Goal: Transaction & Acquisition: Purchase product/service

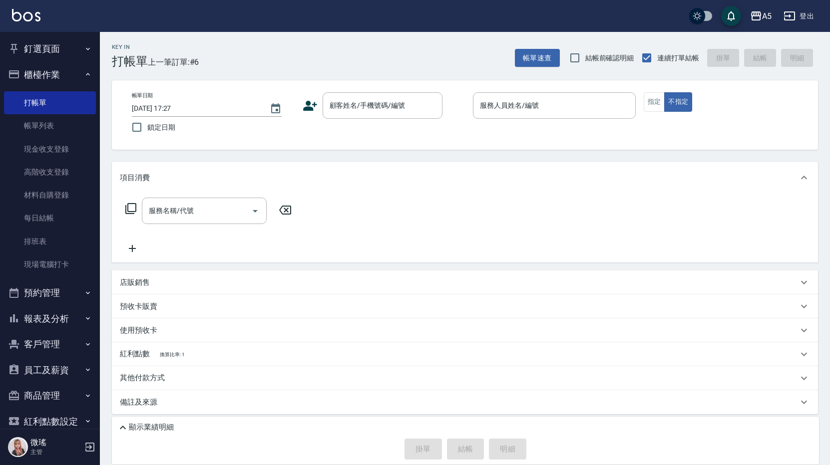
click at [705, 226] on div "服務名稱/代號 服務名稱/代號" at bounding box center [465, 228] width 706 height 69
click at [357, 97] on div "顧客姓名/手機號碼/編號" at bounding box center [382, 105] width 120 height 26
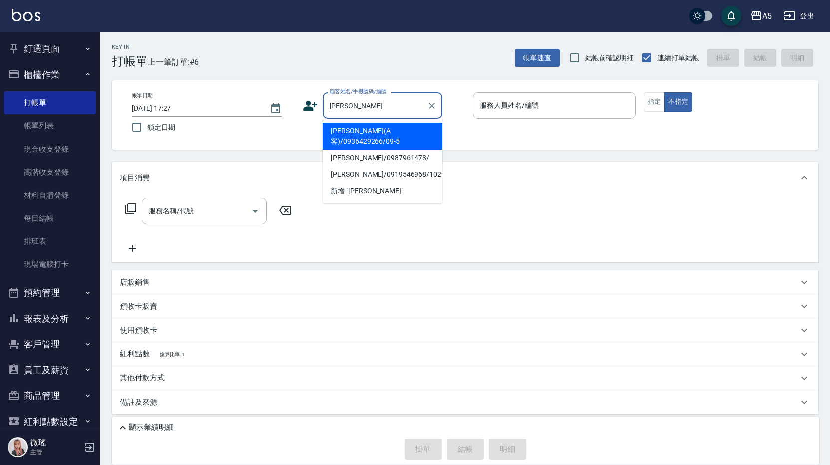
click at [388, 134] on li "[PERSON_NAME](A客)/0936429266/09-5" at bounding box center [382, 136] width 120 height 27
type input "[PERSON_NAME](A客)/0936429266/09-5"
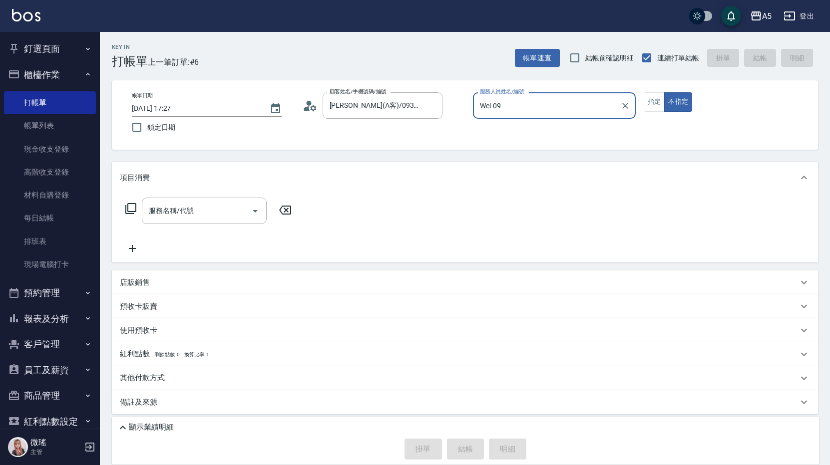
type input "Wei-09"
click at [659, 109] on button "指定" at bounding box center [653, 101] width 21 height 19
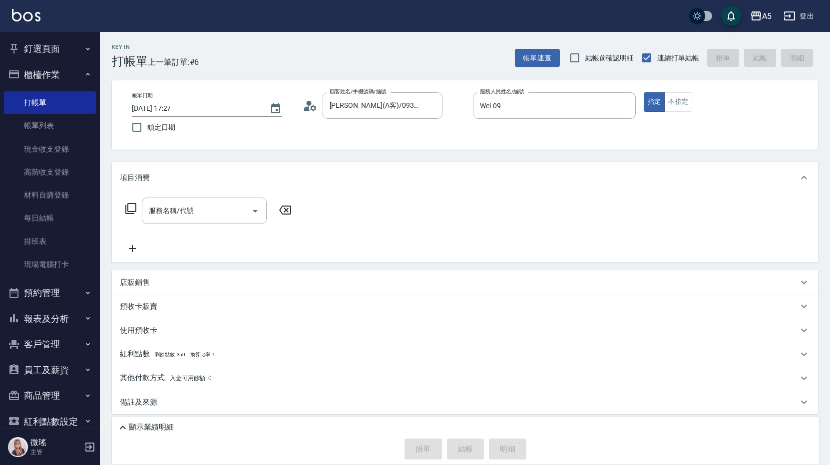
click at [137, 282] on p "店販銷售" at bounding box center [135, 283] width 30 height 10
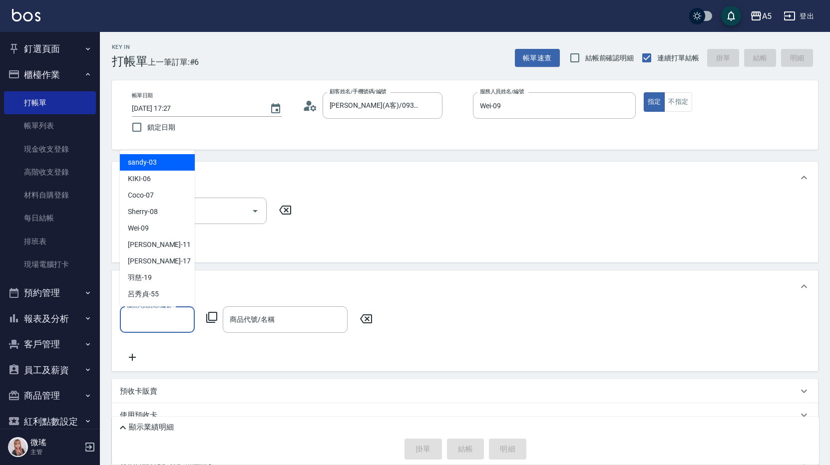
click at [150, 322] on input "服務人員姓名/編號" at bounding box center [157, 319] width 66 height 17
click at [167, 224] on div "Wei -09" at bounding box center [157, 228] width 75 height 16
type input "Wei-09"
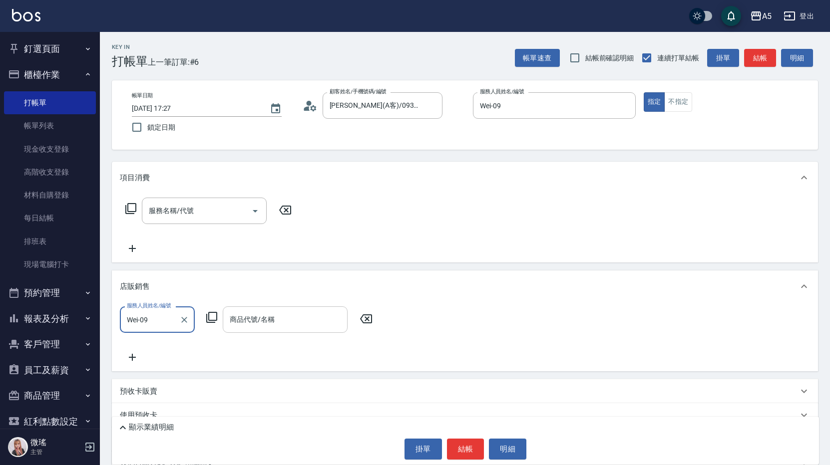
click at [254, 323] on div "商品代號/名稱 商品代號/名稱" at bounding box center [285, 319] width 125 height 26
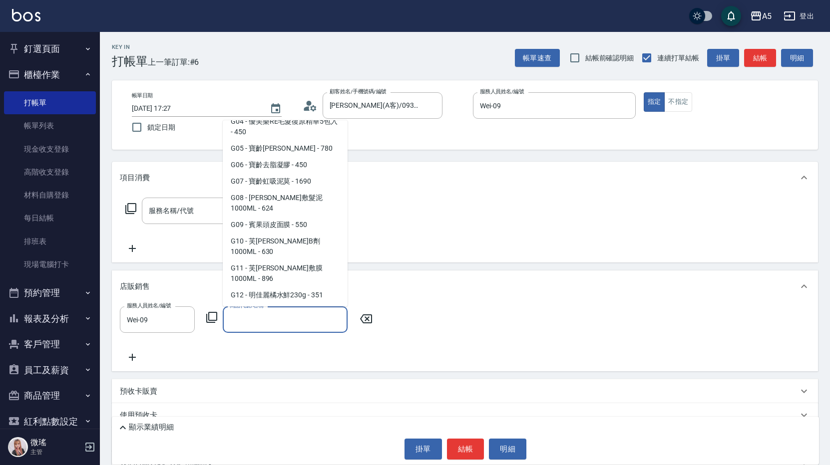
scroll to position [4592, 0]
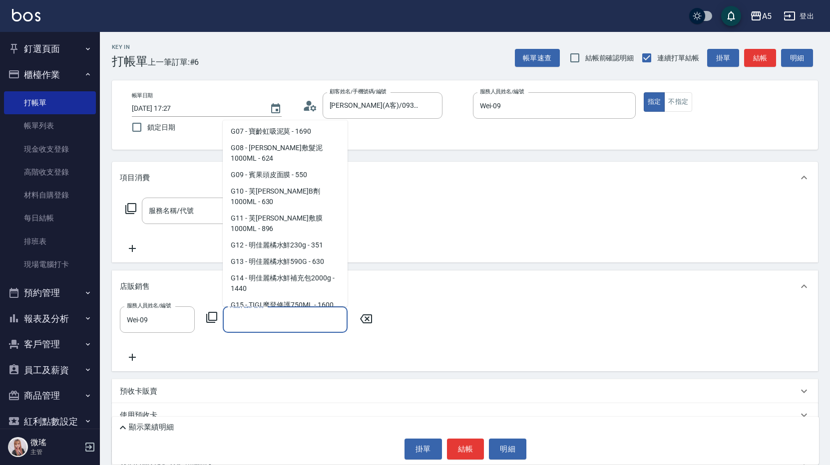
type input "里[PERSON_NAME]髮膜200ml"
type input "50"
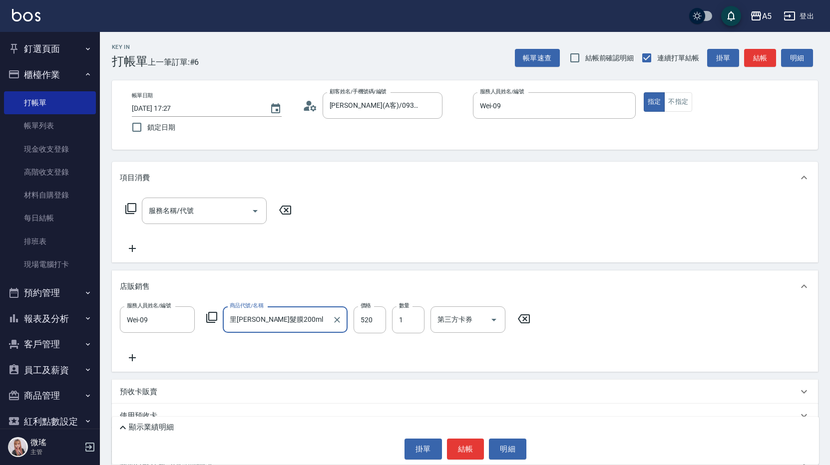
scroll to position [89, 0]
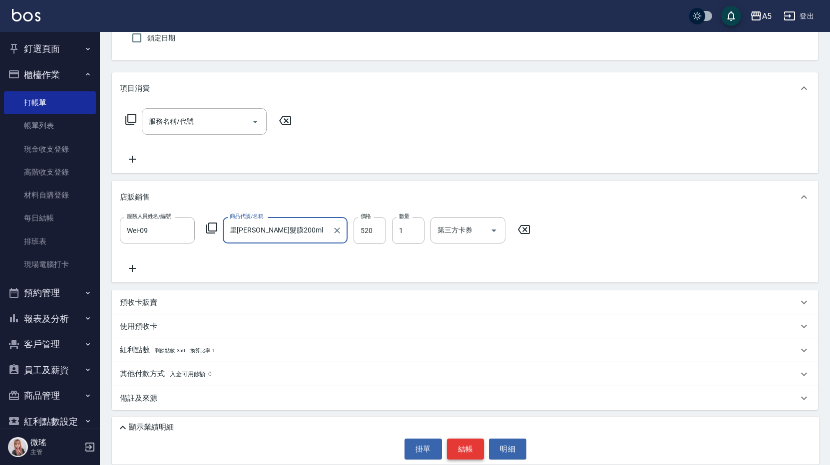
click at [475, 444] on button "結帳" at bounding box center [465, 449] width 37 height 21
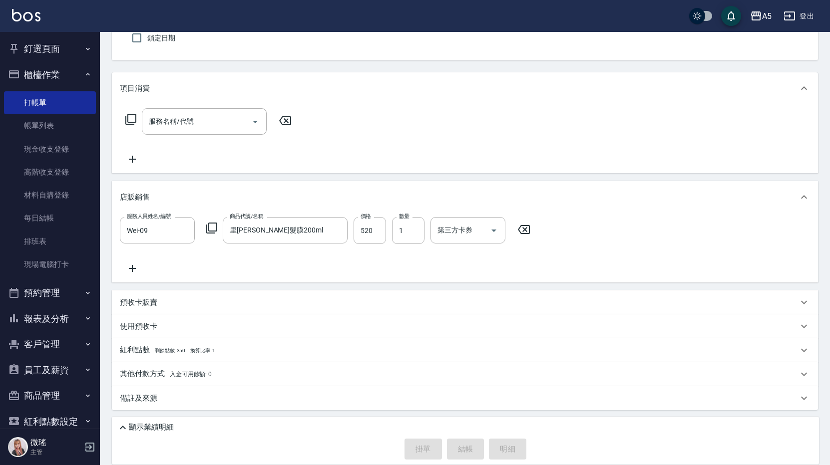
type input "[DATE] 18:58"
type input "0"
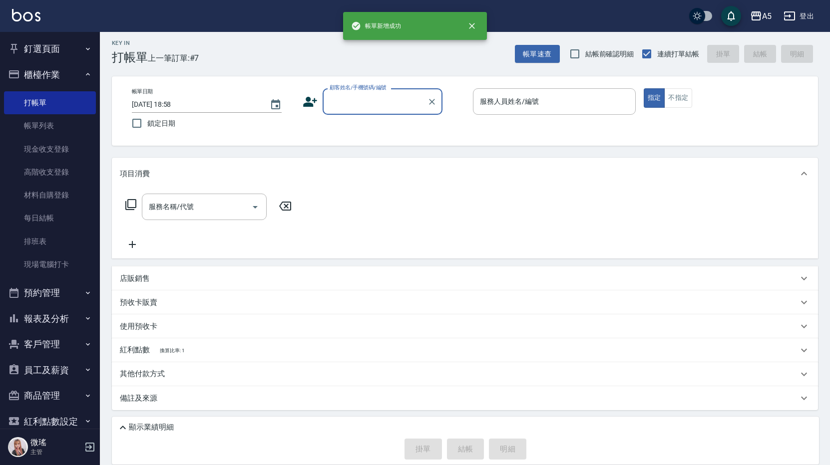
scroll to position [4, 0]
click at [334, 108] on input "顧客姓名/手機號碼/編號" at bounding box center [375, 101] width 96 height 17
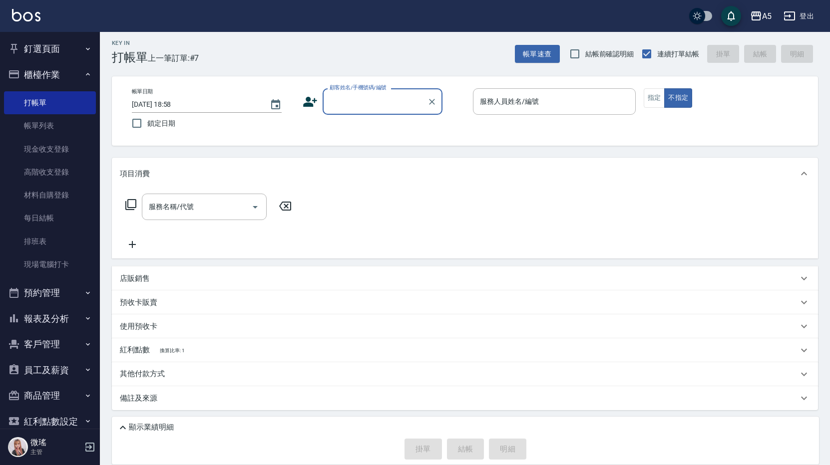
click at [49, 39] on button "釘選頁面" at bounding box center [50, 49] width 92 height 26
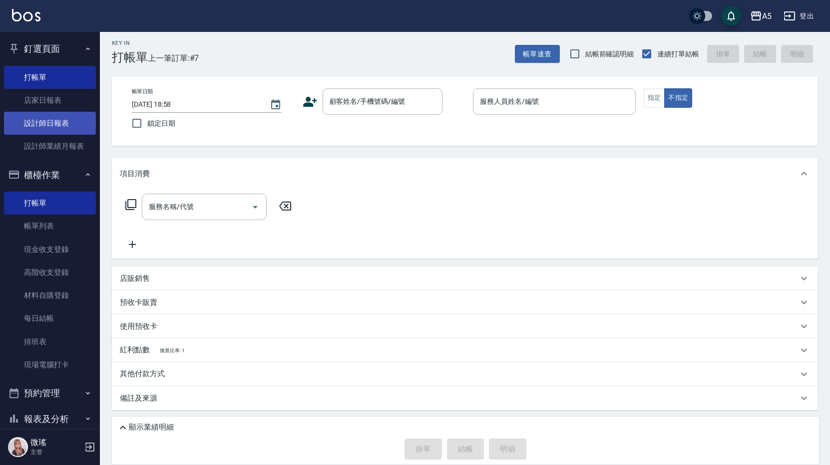
click at [60, 126] on link "設計師日報表" at bounding box center [50, 123] width 92 height 23
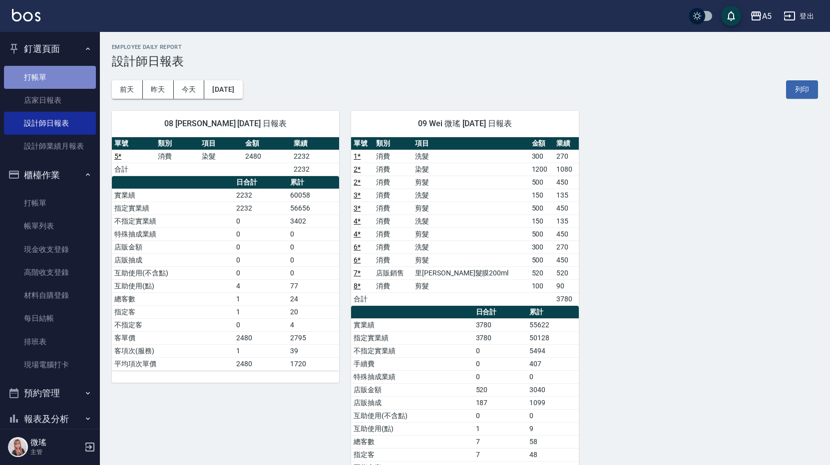
click at [58, 76] on link "打帳單" at bounding box center [50, 77] width 92 height 23
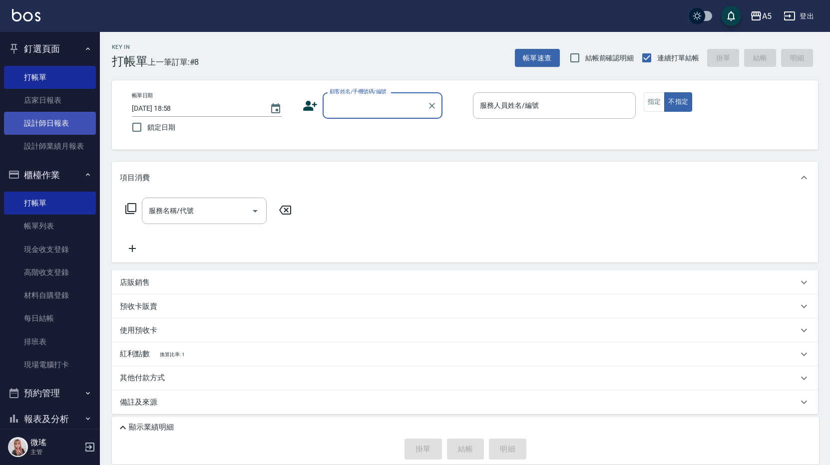
click at [56, 115] on link "設計師日報表" at bounding box center [50, 123] width 92 height 23
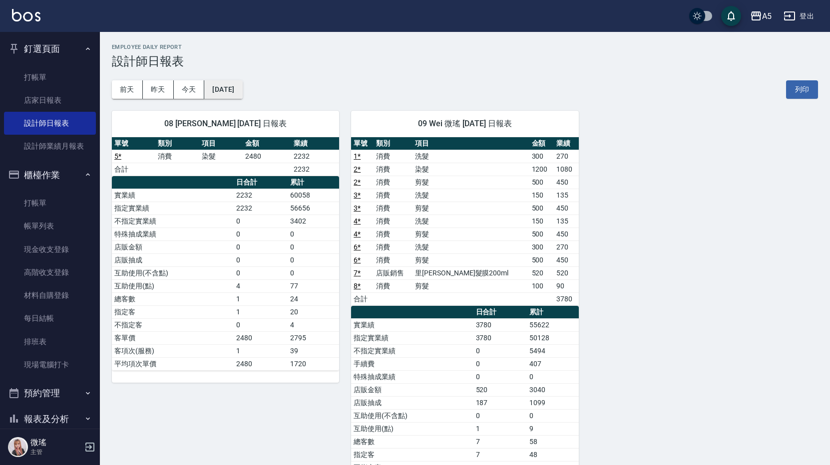
click at [222, 88] on button "[DATE]" at bounding box center [223, 89] width 38 height 18
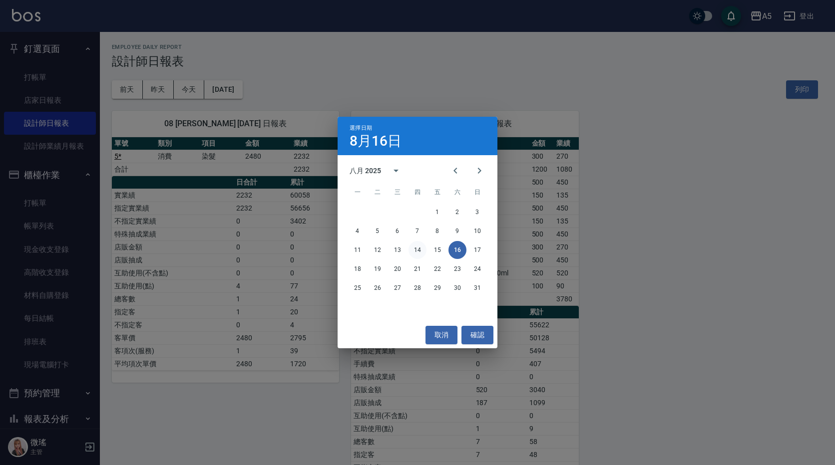
click at [416, 248] on button "14" at bounding box center [417, 250] width 18 height 18
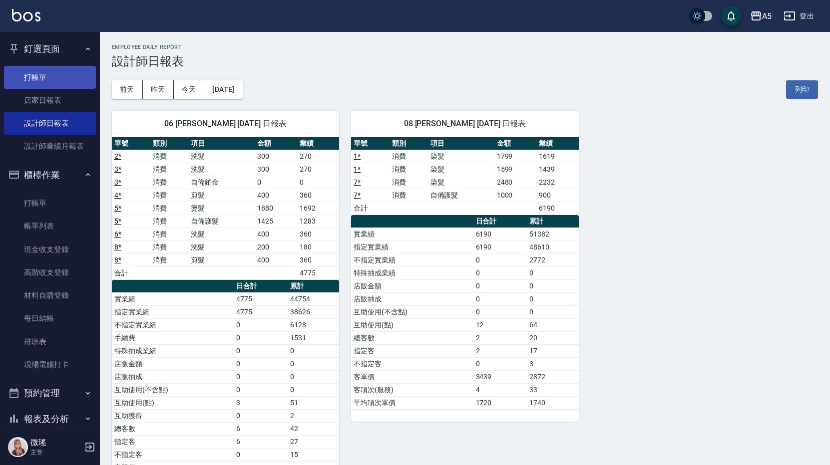
click at [31, 82] on link "打帳單" at bounding box center [50, 77] width 92 height 23
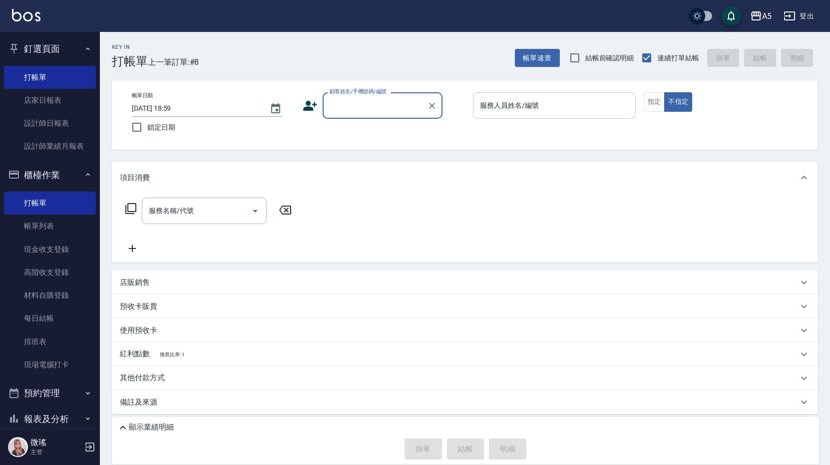
click at [536, 108] on div "服務人員姓名/編號 服務人員姓名/編號" at bounding box center [554, 105] width 163 height 26
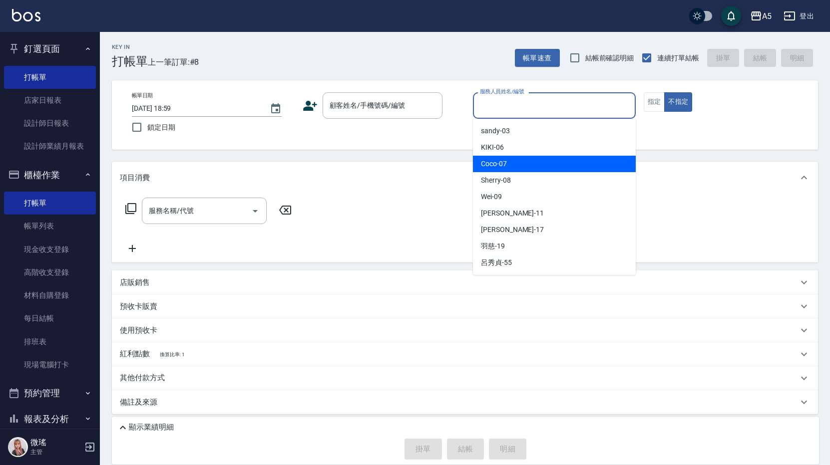
click at [541, 161] on div "Coco -07" at bounding box center [554, 164] width 163 height 16
type input "Coco-07"
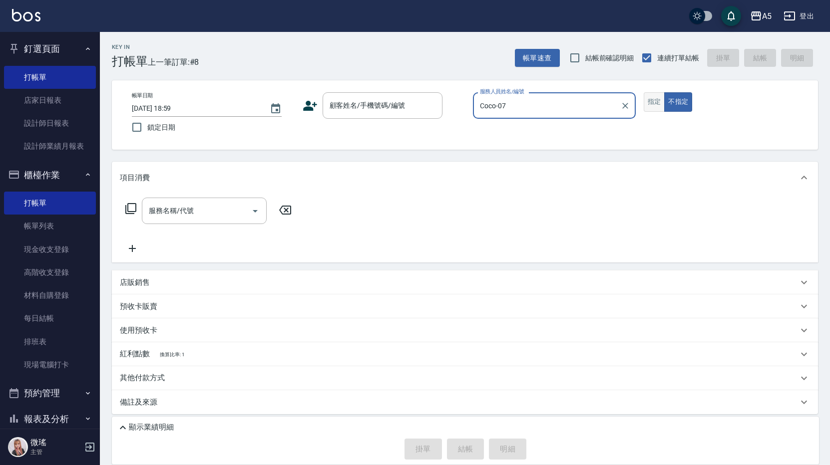
click at [646, 105] on button "指定" at bounding box center [653, 101] width 21 height 19
click at [359, 110] on input "顧客姓名/手機號碼/編號" at bounding box center [375, 105] width 96 height 17
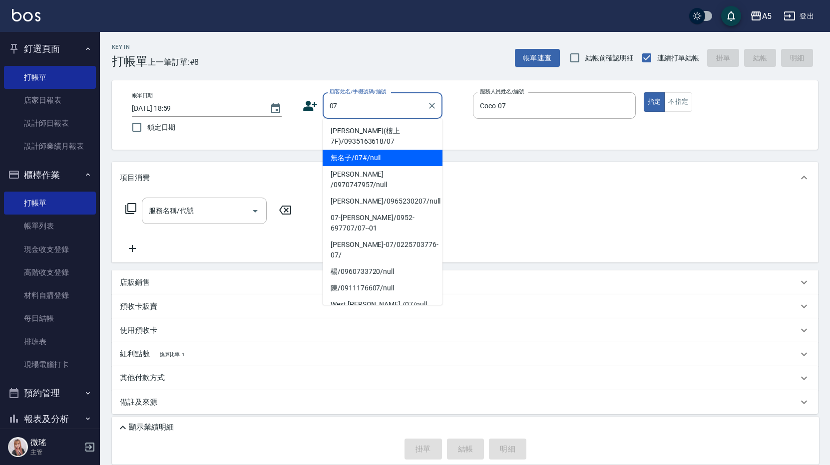
click at [368, 154] on li "無名子/07#/null" at bounding box center [382, 158] width 120 height 16
type input "無名子/07#/null"
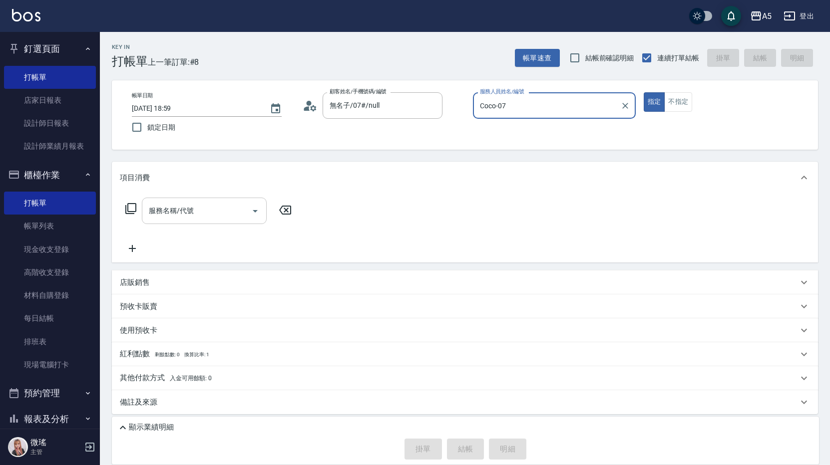
click at [228, 206] on input "服務名稱/代號" at bounding box center [196, 210] width 101 height 17
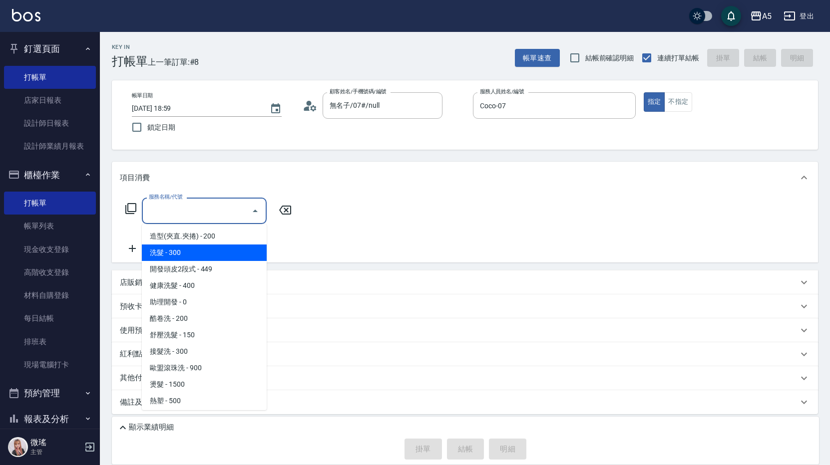
click at [218, 253] on span "洗髮 - 300" at bounding box center [204, 253] width 125 height 16
type input "洗髮(201)"
type input "30"
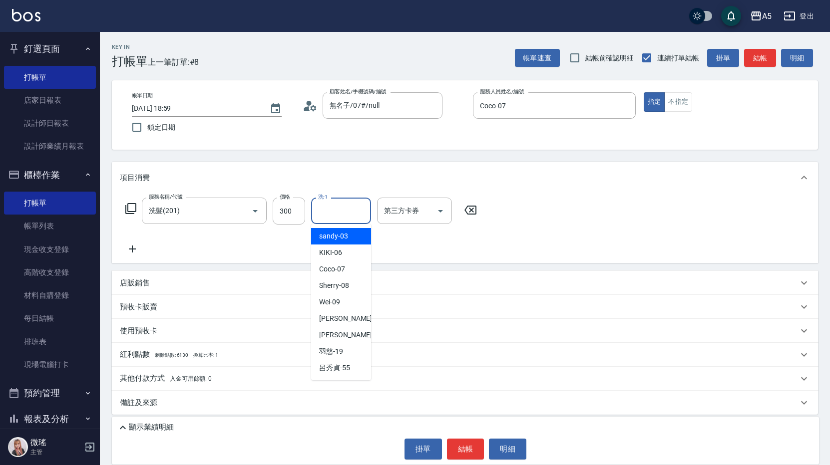
click at [352, 212] on input "洗-1" at bounding box center [340, 210] width 51 height 17
click at [343, 325] on div "[PERSON_NAME] -11" at bounding box center [341, 318] width 60 height 16
type input "[PERSON_NAME]-11"
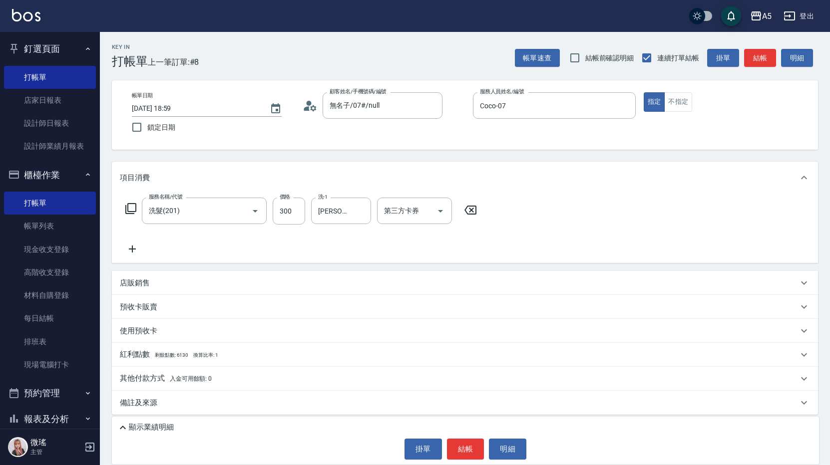
click at [131, 208] on icon at bounding box center [131, 209] width 12 height 12
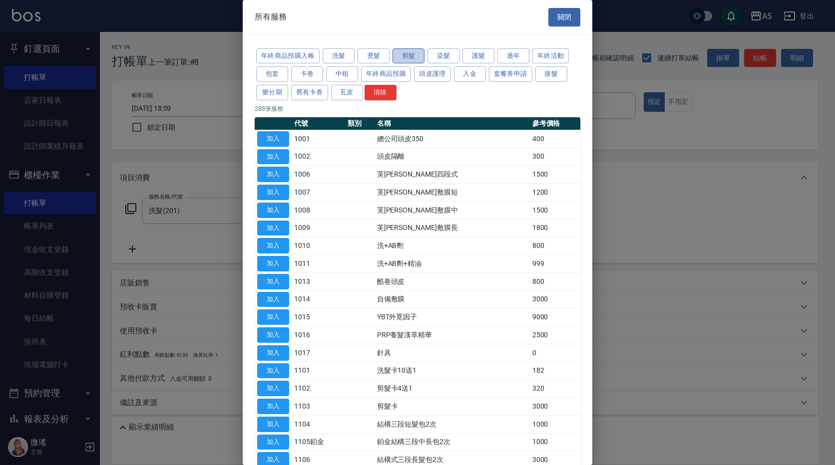
click at [403, 56] on button "剪髮" at bounding box center [408, 55] width 32 height 15
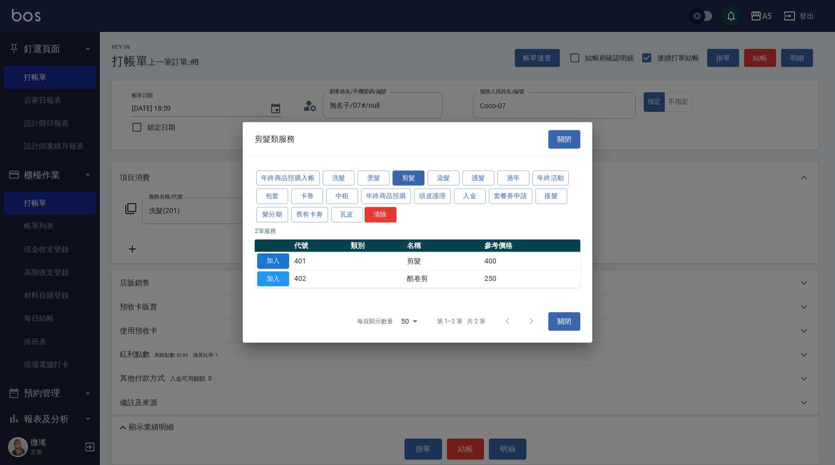
click at [278, 256] on button "加入" at bounding box center [273, 261] width 32 height 15
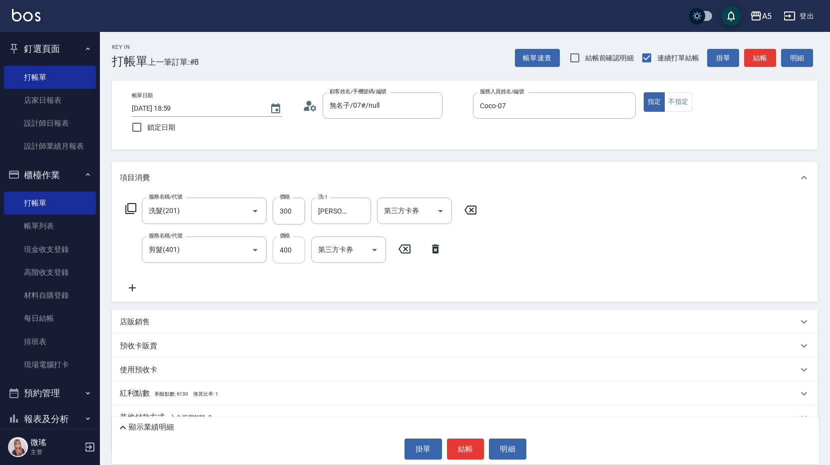
click at [291, 252] on input "400" at bounding box center [289, 250] width 32 height 27
type input "30"
type input "50"
type input "80"
type input "500"
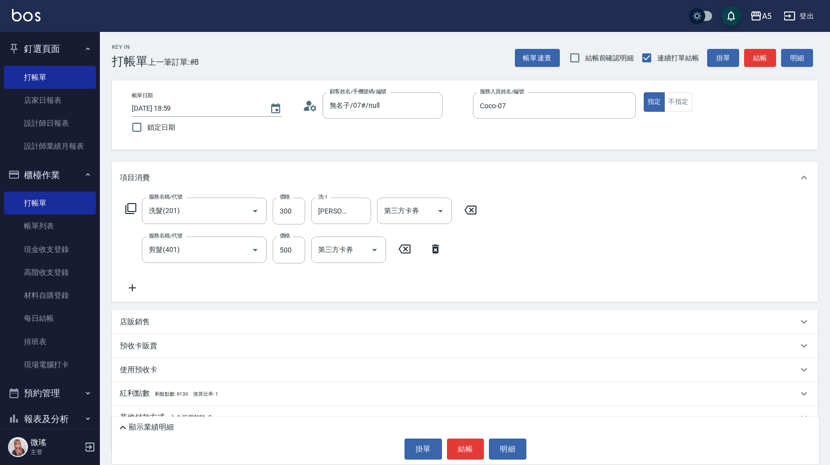
click at [517, 273] on div "服務名稱/代號 洗髮(201) 服務名稱/代號 價格 300 價格 洗-1 葵葵-11 洗-1 第三方卡券 第三方卡券 服務名稱/代號 剪髮(401) 服務名…" at bounding box center [465, 248] width 706 height 108
click at [352, 211] on div "[PERSON_NAME]-11 洗-1" at bounding box center [341, 211] width 60 height 26
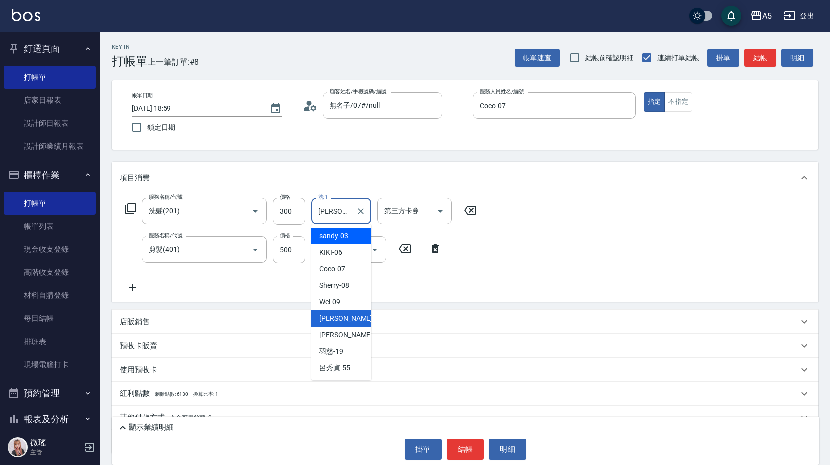
click at [471, 441] on button "結帳" at bounding box center [465, 449] width 37 height 21
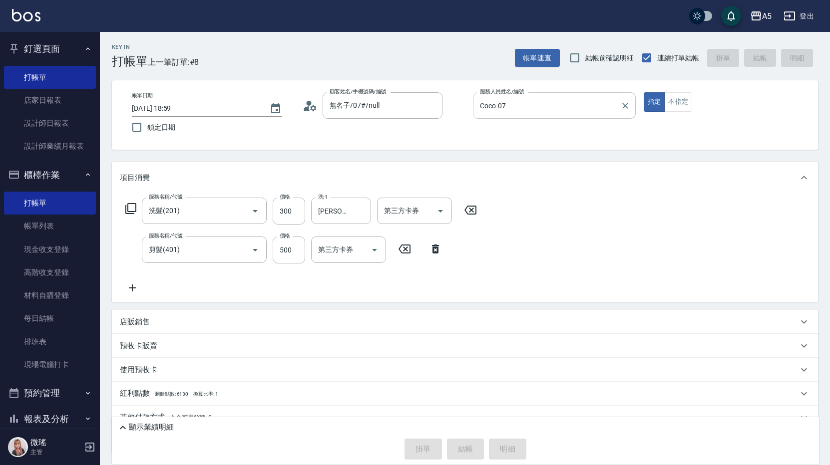
type input "[DATE] 19:02"
type input "0"
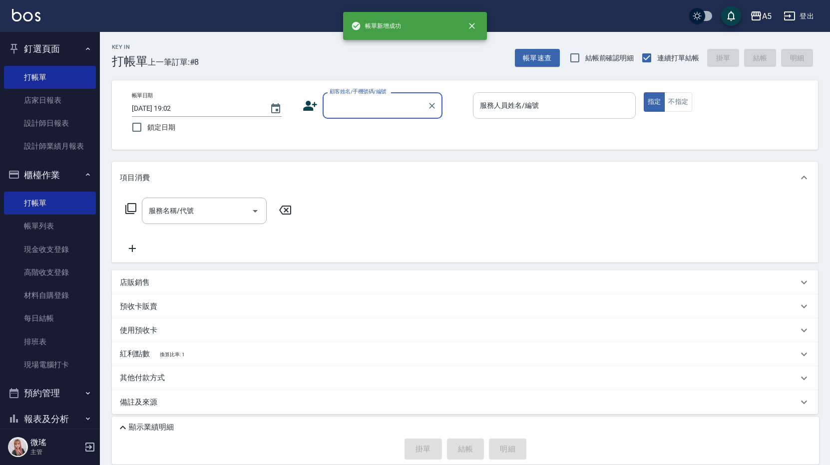
click at [523, 110] on div "服務人員姓名/編號 服務人員姓名/編號" at bounding box center [554, 105] width 163 height 26
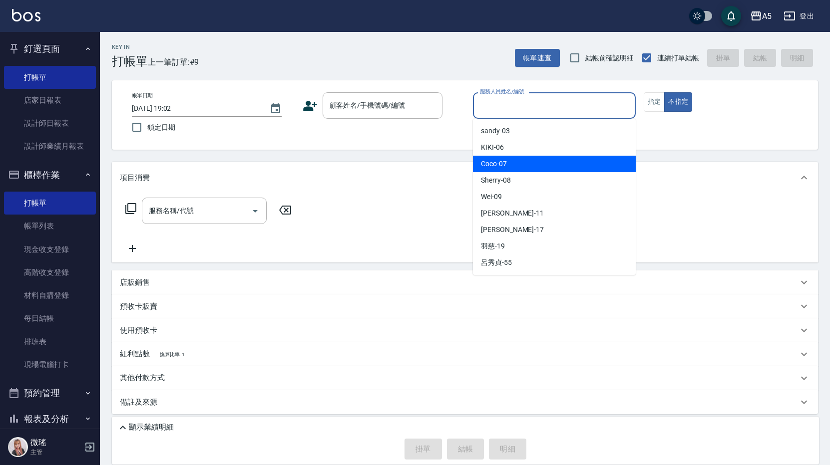
click at [530, 162] on div "Coco -07" at bounding box center [554, 164] width 163 height 16
type input "Coco-07"
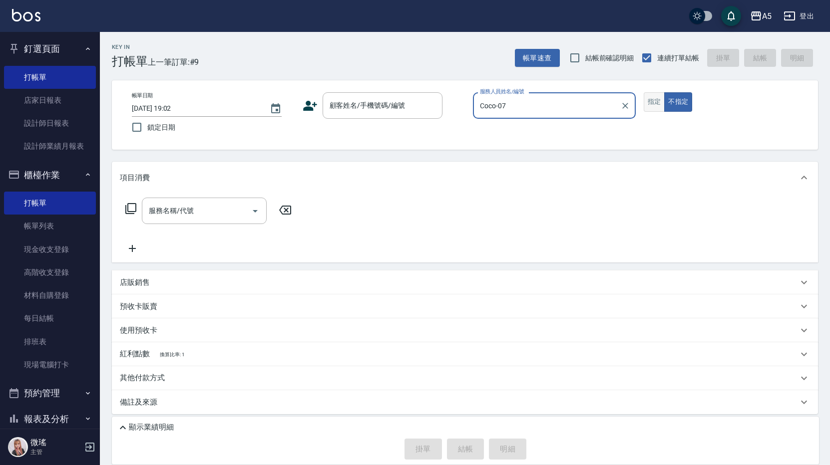
click at [655, 100] on button "指定" at bounding box center [653, 101] width 21 height 19
click at [374, 106] on input "顧客姓名/手機號碼/編號" at bounding box center [375, 105] width 96 height 17
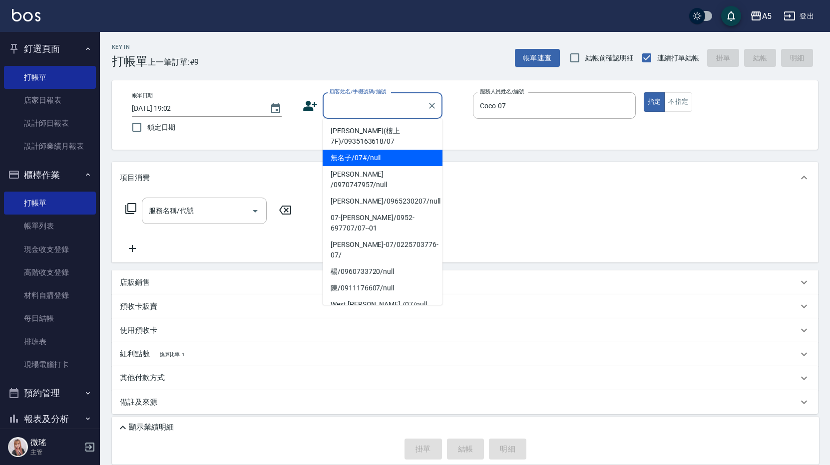
click at [390, 165] on li "無名子/07#/null" at bounding box center [382, 158] width 120 height 16
type input "無名子/07#/null"
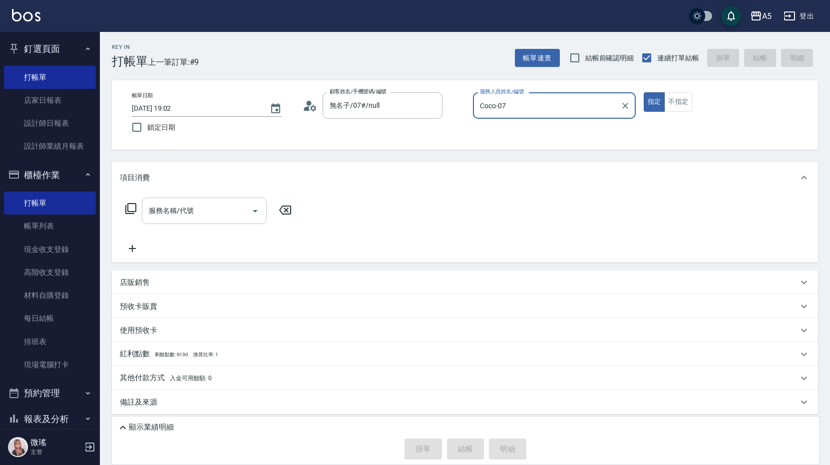
click at [182, 213] on div "服務名稱/代號 服務名稱/代號" at bounding box center [204, 211] width 125 height 26
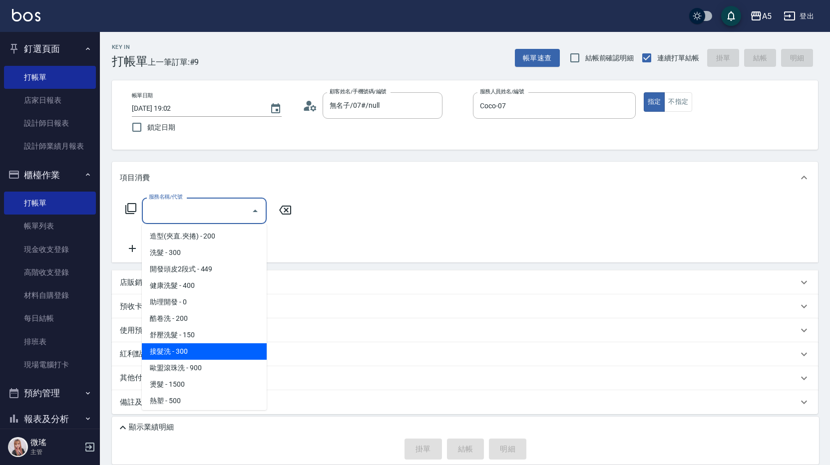
scroll to position [100, 0]
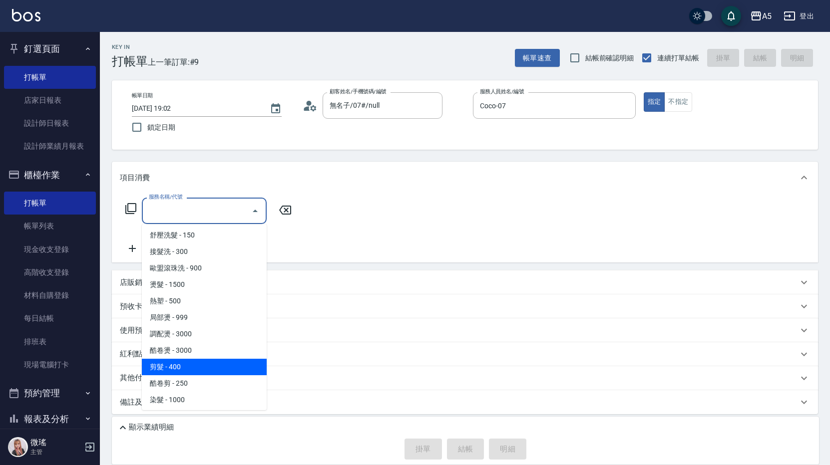
click at [177, 363] on span "剪髮 - 400" at bounding box center [204, 367] width 125 height 16
type input "剪髮(401)"
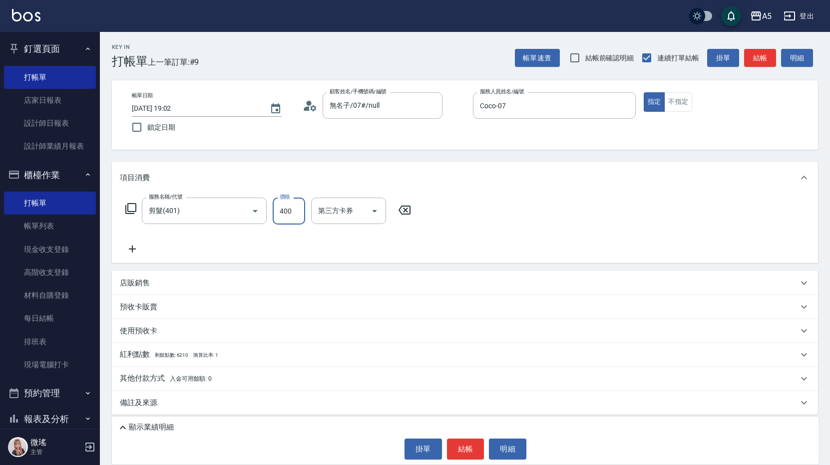
click at [294, 219] on input "400" at bounding box center [289, 211] width 32 height 27
type input "0"
type input "55"
type input "50"
type input "550"
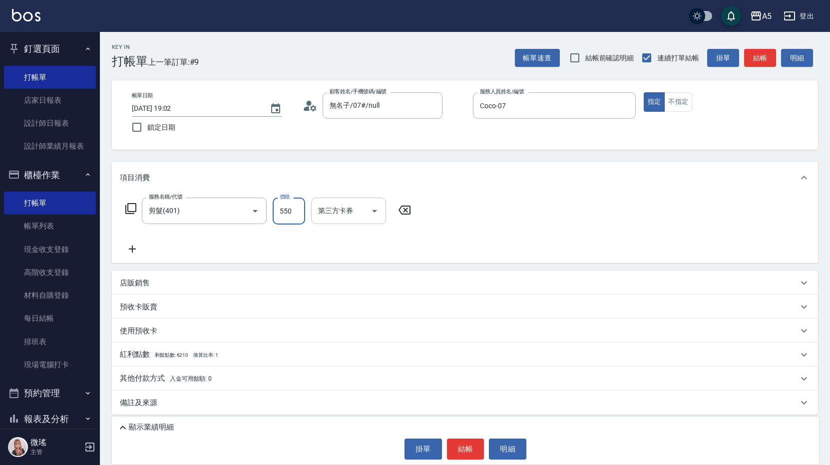
type input "0"
type input "500"
type input "50"
type input "500"
click at [471, 449] on button "結帳" at bounding box center [465, 449] width 37 height 21
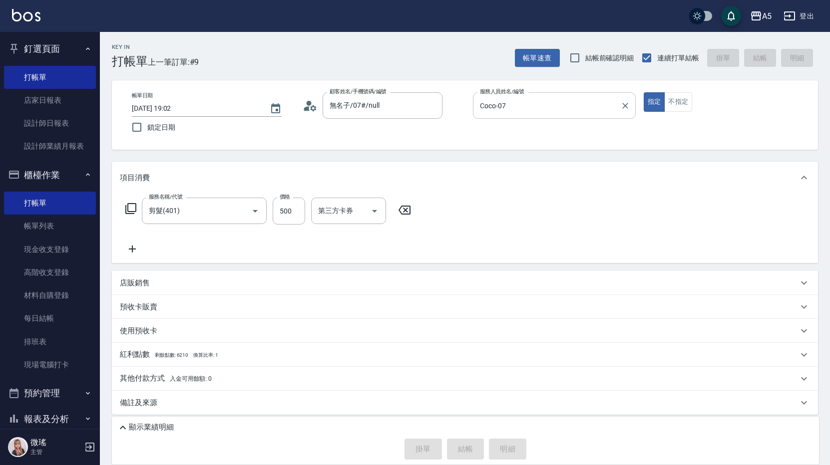
type input "0"
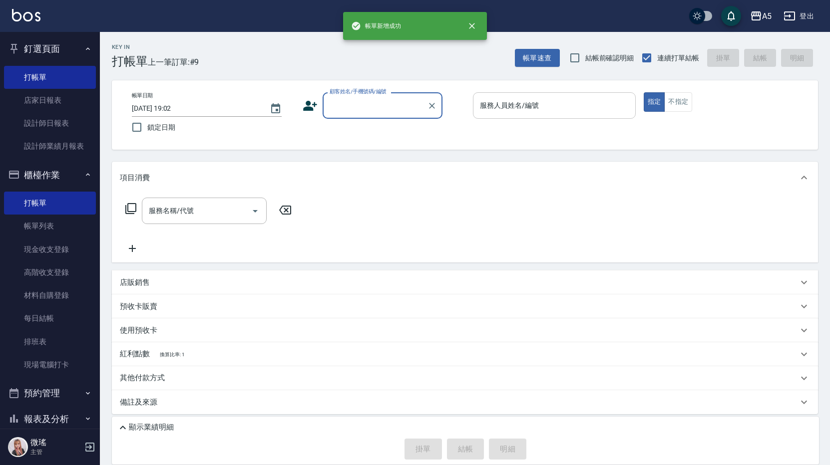
click at [532, 107] on div "服務人員姓名/編號 服務人員姓名/編號" at bounding box center [554, 105] width 163 height 26
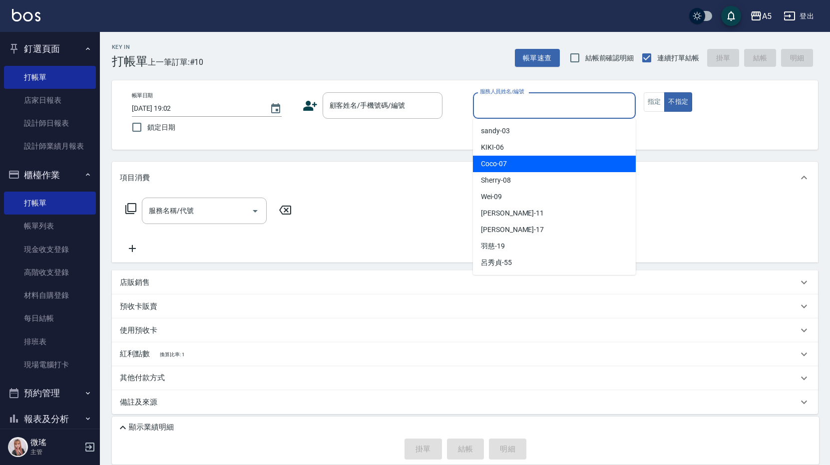
click at [559, 166] on div "Coco -07" at bounding box center [554, 164] width 163 height 16
type input "Coco-07"
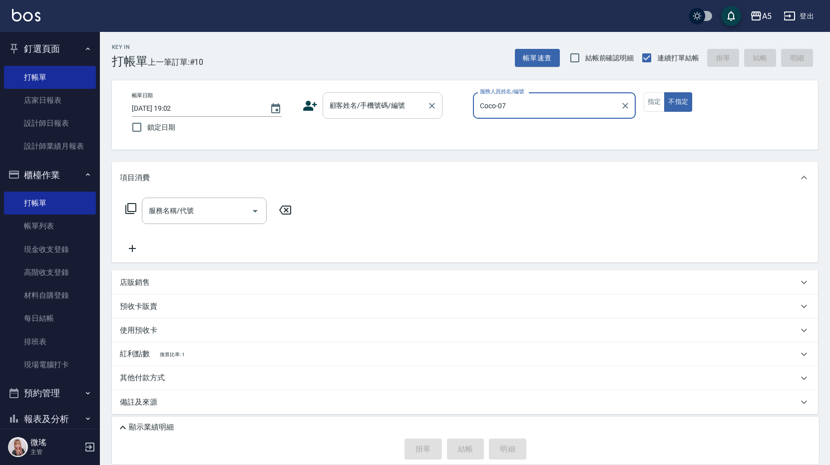
click at [367, 105] on input "顧客姓名/手機號碼/編號" at bounding box center [375, 105] width 96 height 17
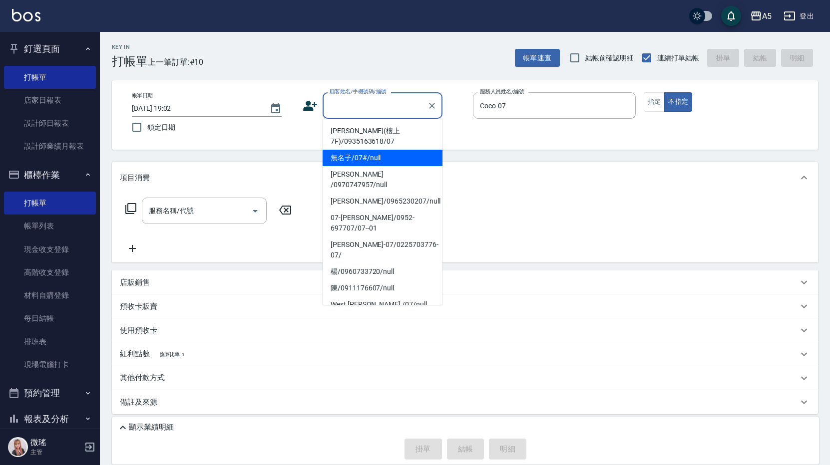
click at [379, 154] on li "無名子/07#/null" at bounding box center [382, 158] width 120 height 16
type input "無名子/07#/null"
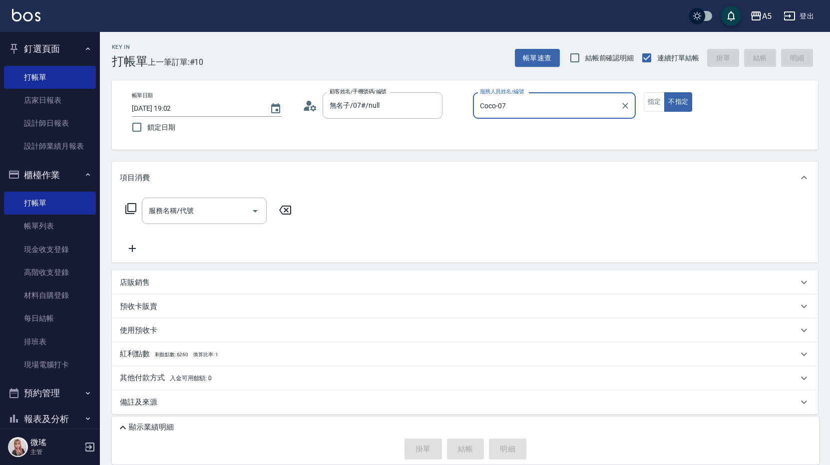
click at [131, 217] on div "服務名稱/代號 服務名稱/代號" at bounding box center [209, 211] width 178 height 26
click at [132, 208] on icon at bounding box center [131, 209] width 12 height 12
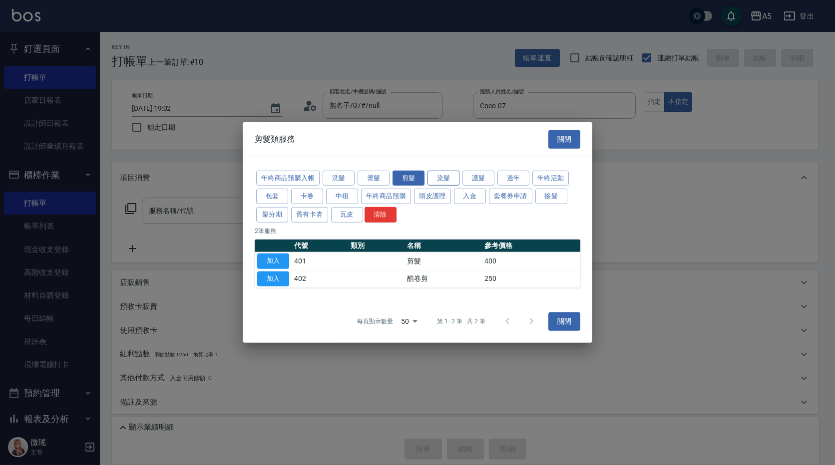
click at [453, 174] on button "染髮" at bounding box center [443, 177] width 32 height 15
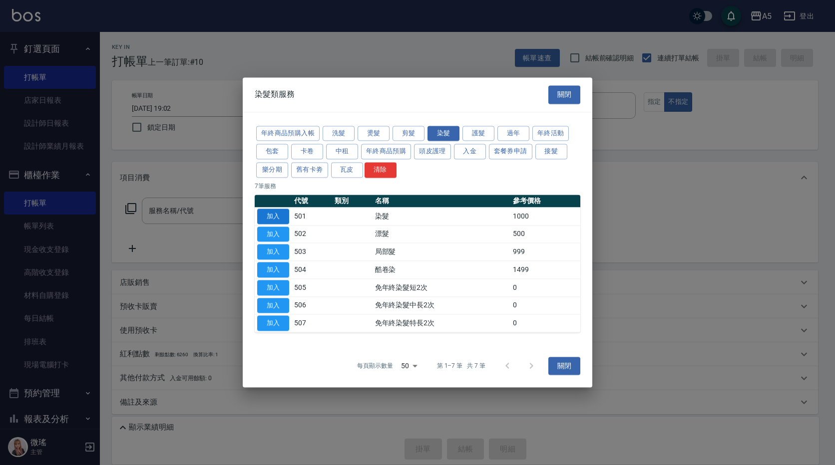
click at [280, 216] on button "加入" at bounding box center [273, 216] width 32 height 15
type input "染髮(501)"
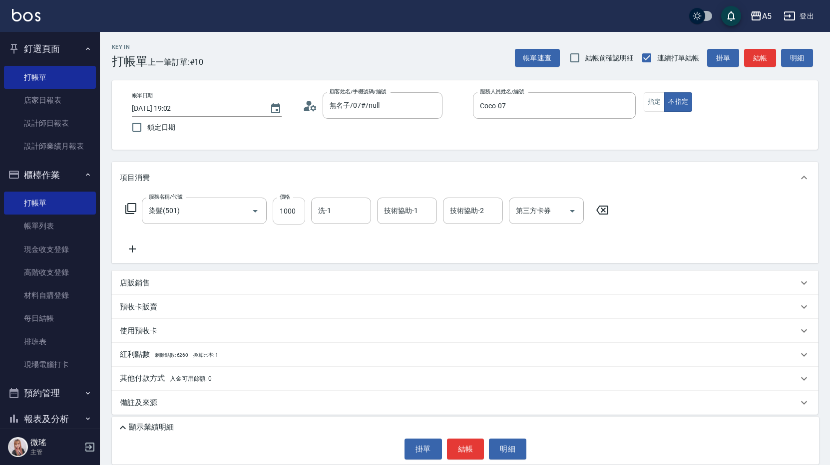
click at [302, 218] on input "1000" at bounding box center [289, 211] width 32 height 27
type input "0"
type input "220"
type input "20"
type input "2200"
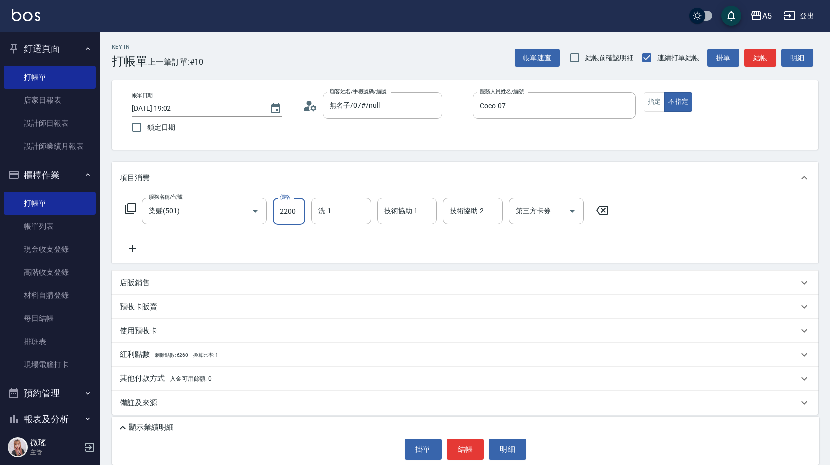
type input "20"
type input "220"
type input "0"
type input "20"
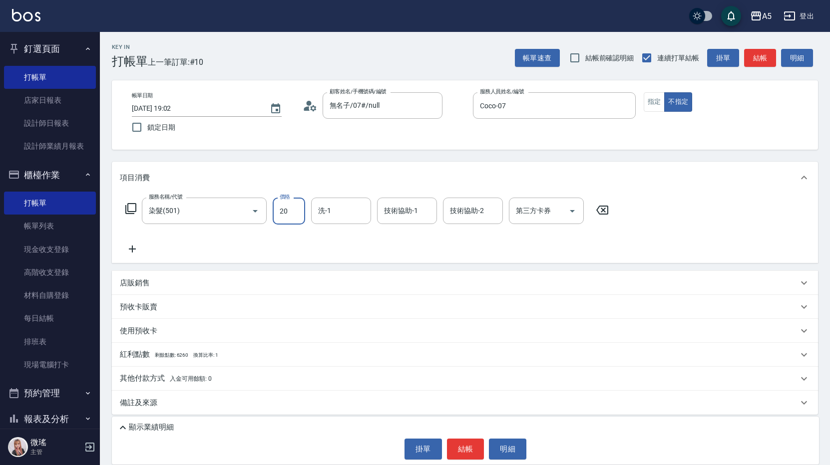
type input "200"
type input "20"
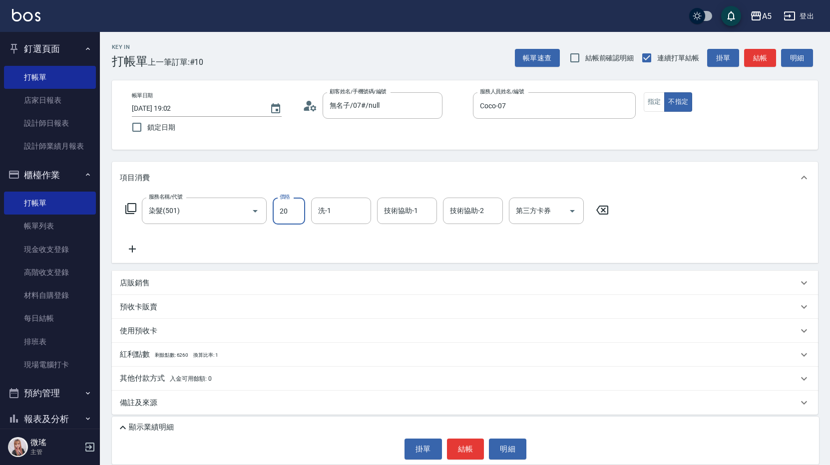
type input "0"
type input "339"
type input "0"
type input "36"
type input "30"
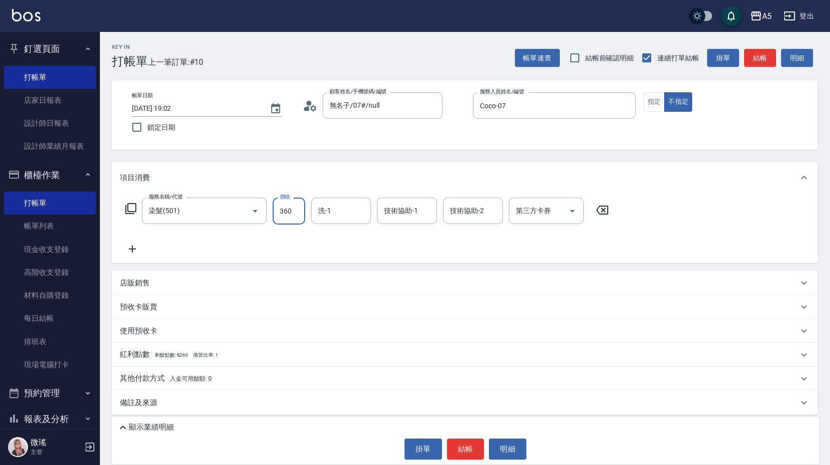
type input "3600"
type input "360"
type input "3600"
click at [133, 206] on icon at bounding box center [131, 209] width 12 height 12
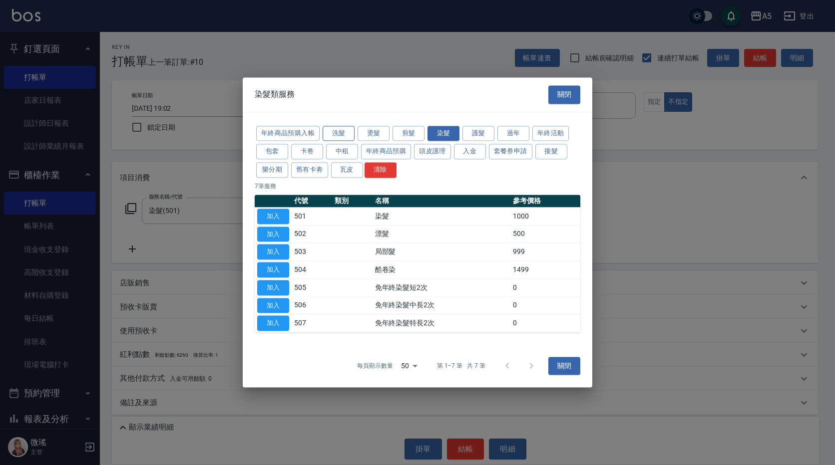
click at [341, 133] on button "洗髮" at bounding box center [338, 133] width 32 height 15
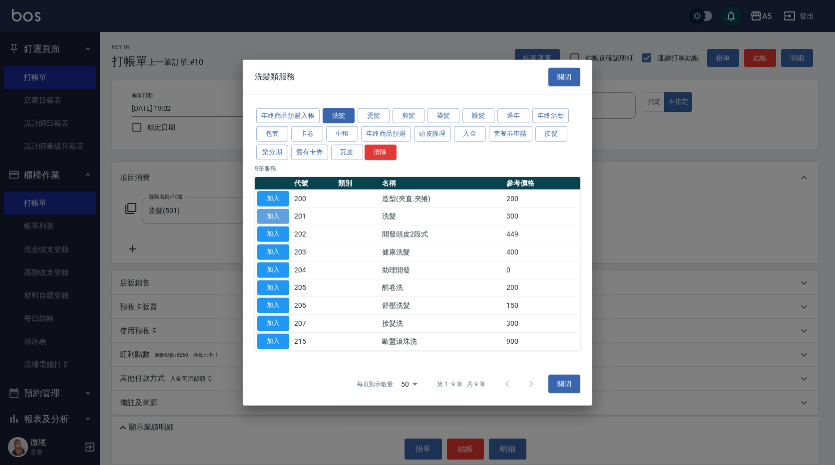
click at [284, 219] on button "加入" at bounding box center [273, 216] width 32 height 15
type input "390"
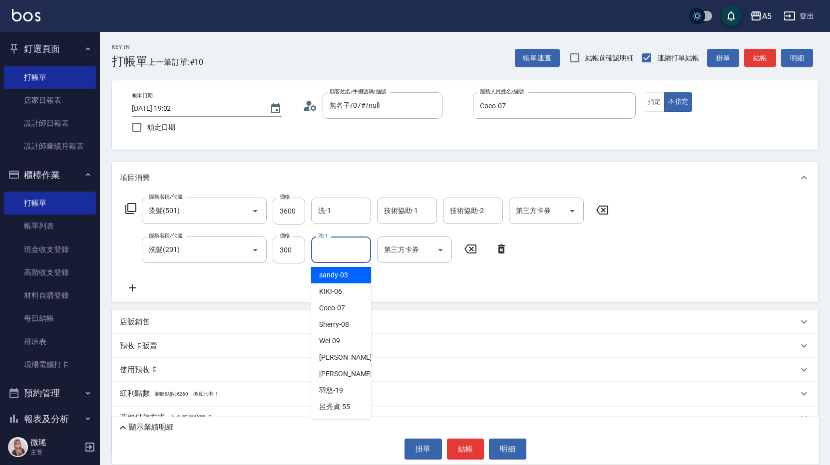
click at [318, 255] on input "洗-1" at bounding box center [340, 249] width 51 height 17
drag, startPoint x: 353, startPoint y: 358, endPoint x: 371, endPoint y: 371, distance: 22.2
click at [353, 358] on div "[PERSON_NAME] -11" at bounding box center [341, 357] width 60 height 16
type input "[PERSON_NAME]-11"
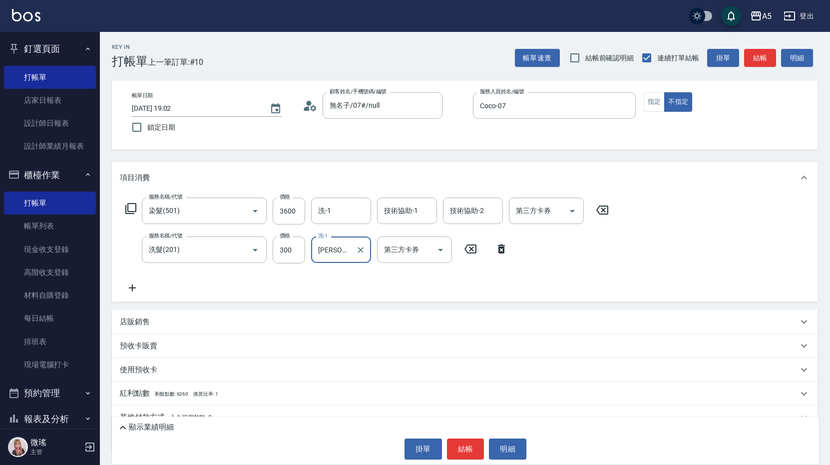
scroll to position [43, 0]
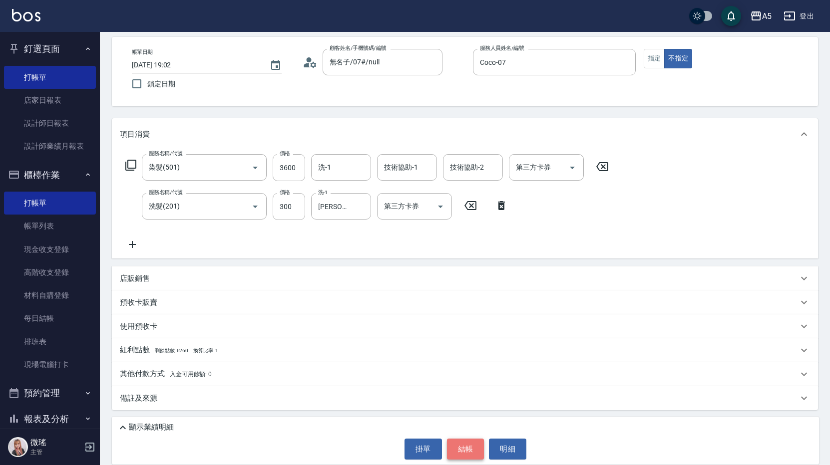
click at [466, 444] on button "結帳" at bounding box center [465, 449] width 37 height 21
type input "[DATE] 19:03"
type input "0"
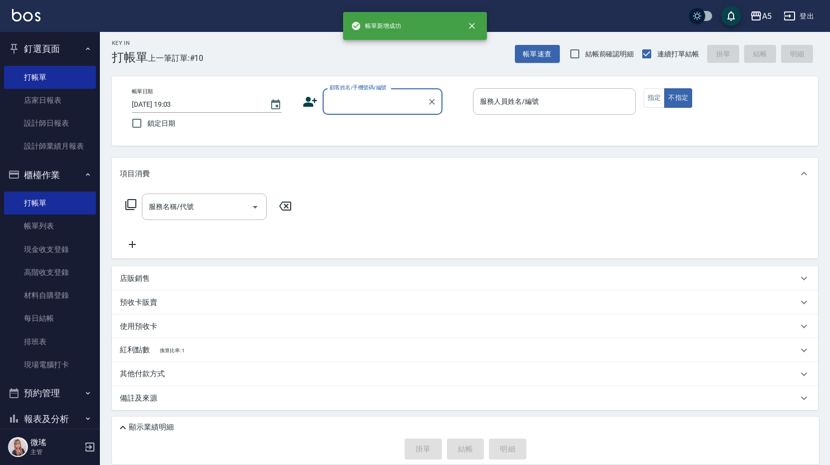
scroll to position [4, 0]
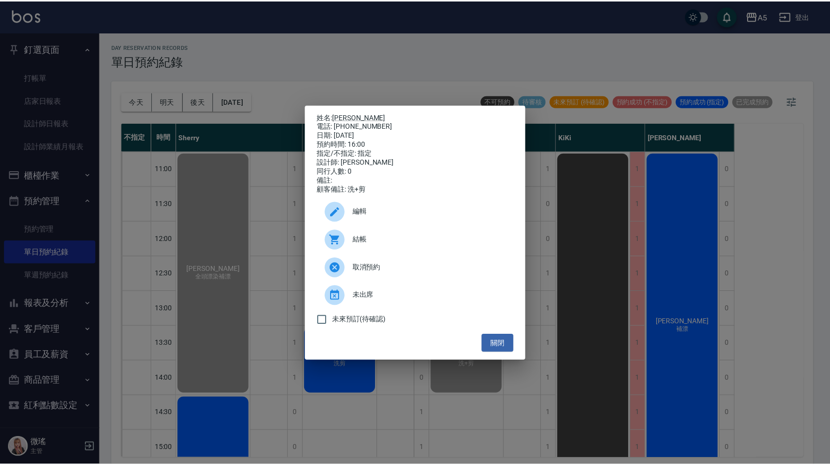
scroll to position [200, 0]
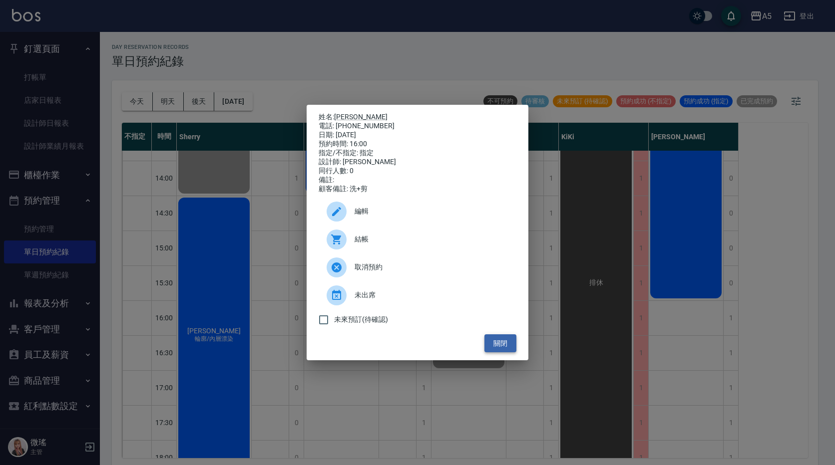
click at [504, 346] on button "關閉" at bounding box center [500, 343] width 32 height 18
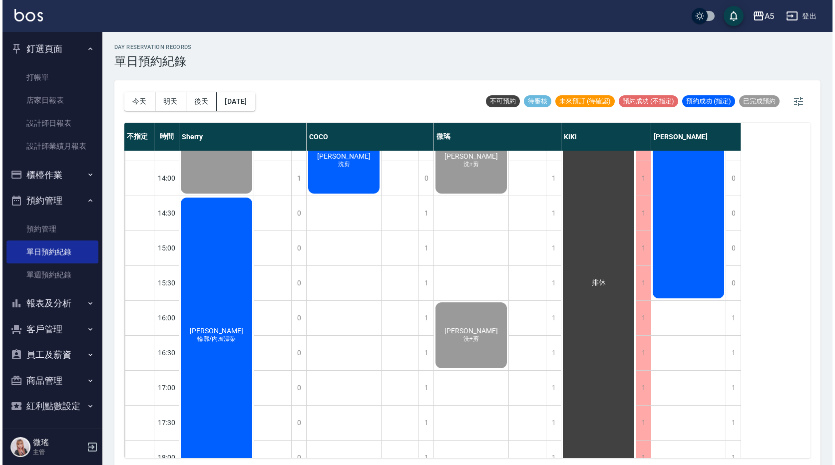
scroll to position [329, 0]
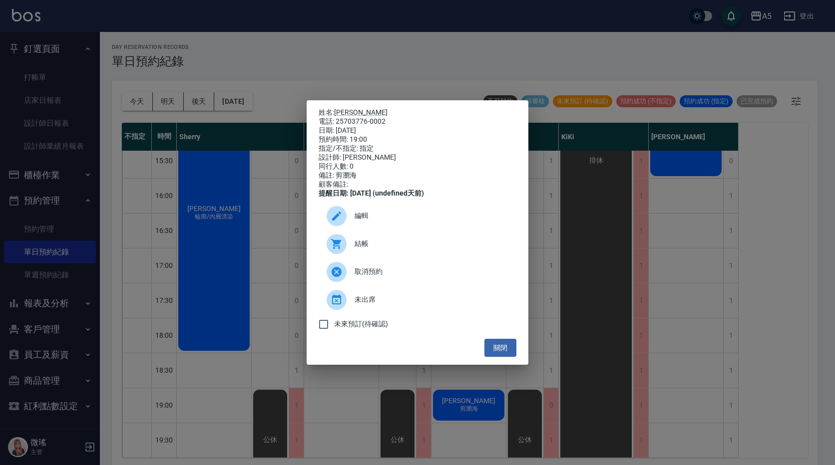
click at [367, 238] on div "結帳" at bounding box center [417, 244] width 198 height 28
drag, startPoint x: 516, startPoint y: 358, endPoint x: 397, endPoint y: 343, distance: 119.7
click at [516, 357] on button "關閉" at bounding box center [500, 348] width 32 height 18
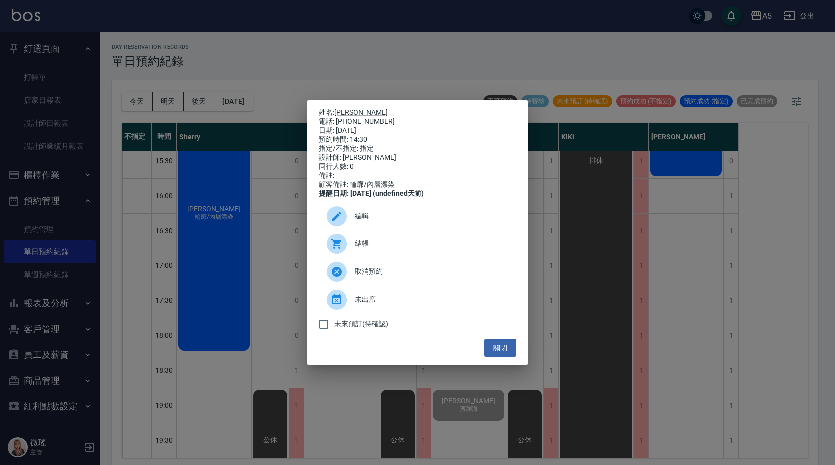
click at [378, 248] on span "結帳" at bounding box center [431, 244] width 154 height 10
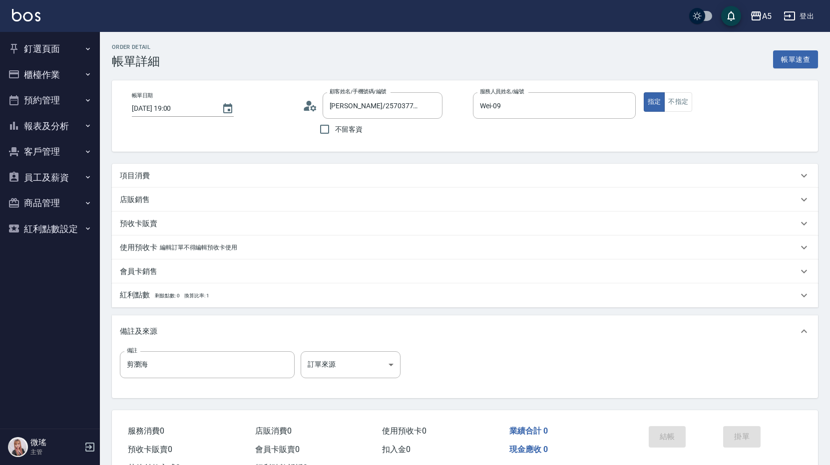
click at [131, 176] on p "項目消費" at bounding box center [135, 176] width 30 height 10
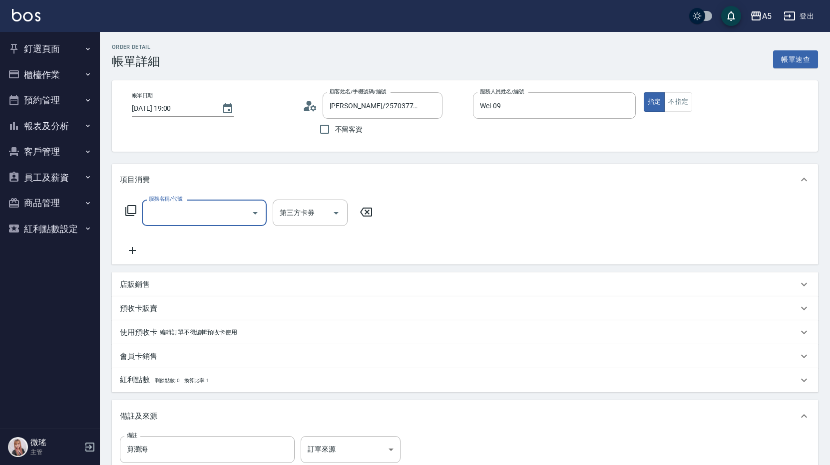
click at [168, 221] on div "服務名稱/代號" at bounding box center [204, 213] width 125 height 26
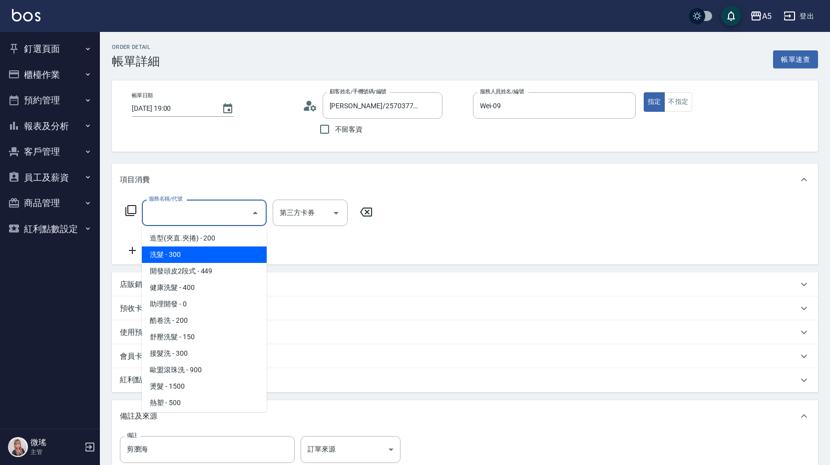
click at [176, 248] on span "洗髮 - 300" at bounding box center [204, 255] width 125 height 16
type input "洗髮(201)"
type input "30"
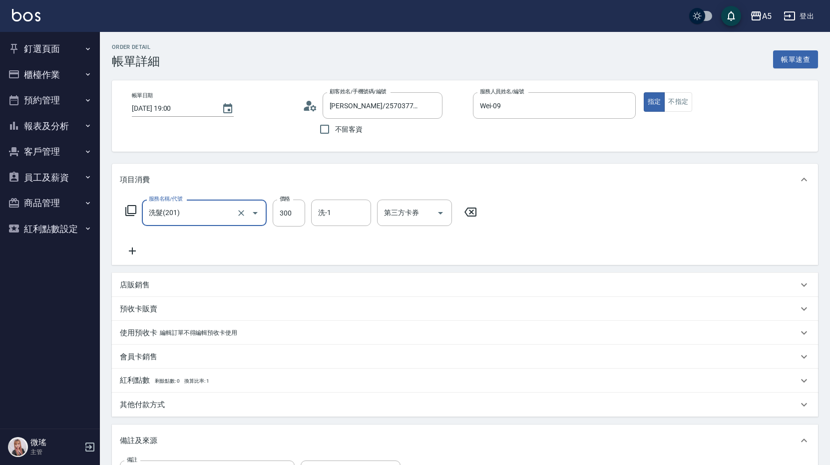
click at [185, 217] on input "洗髮(201)" at bounding box center [190, 212] width 88 height 17
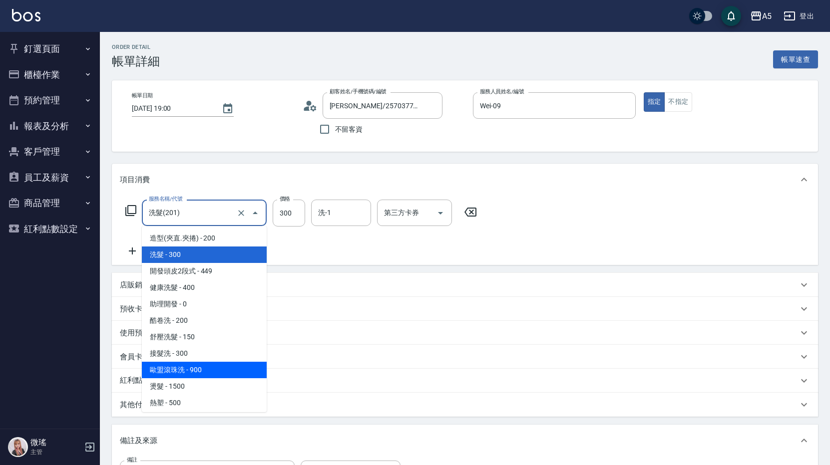
scroll to position [150, 0]
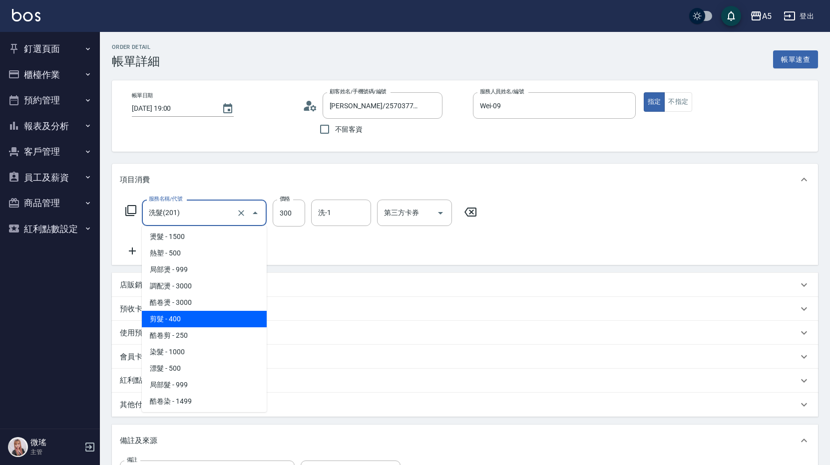
click at [185, 323] on span "剪髮 - 400" at bounding box center [204, 319] width 125 height 16
type input "剪髮(401)"
type input "40"
type input "400"
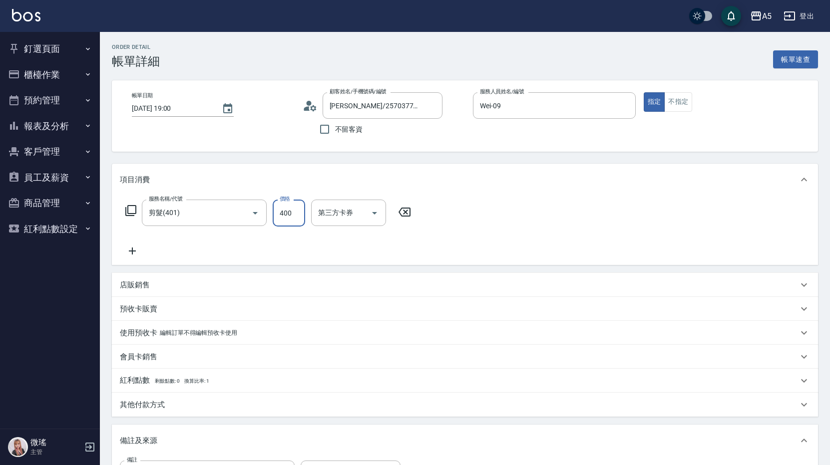
click at [287, 215] on input "400" at bounding box center [289, 213] width 32 height 27
type input "0"
type input "10"
type input "100"
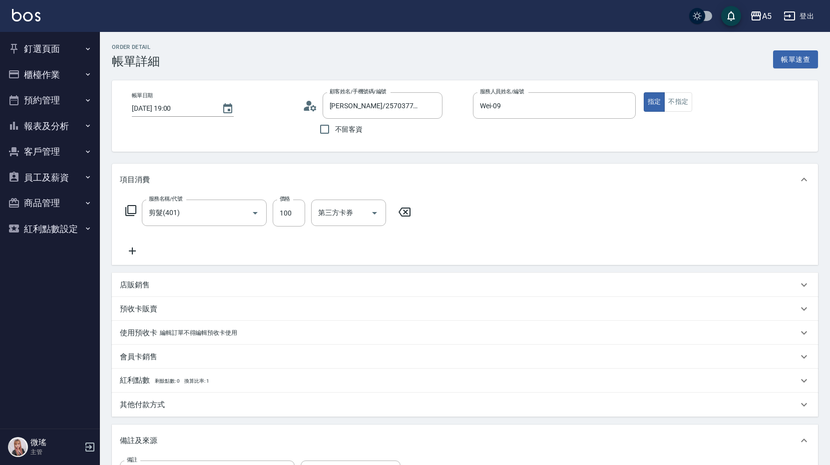
click at [479, 211] on div "服務名稱/代號 剪髮(401) 服務名稱/代號 價格 100 價格 第三方卡券 第三方卡券" at bounding box center [465, 230] width 706 height 69
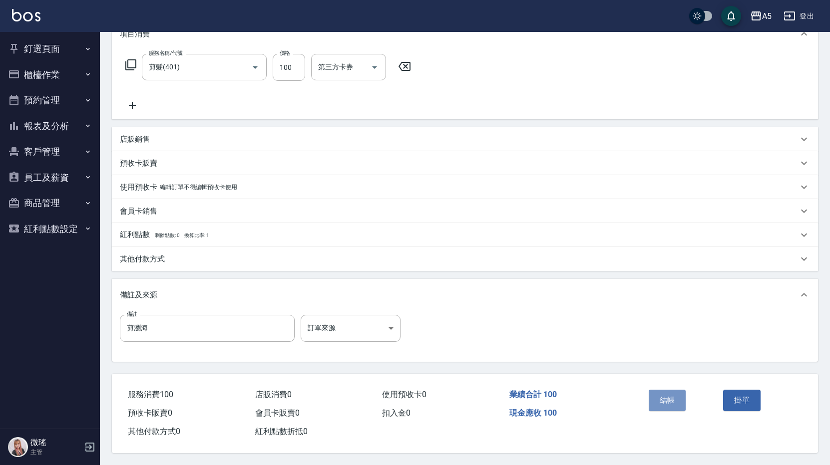
drag, startPoint x: 663, startPoint y: 391, endPoint x: 661, endPoint y: 373, distance: 18.1
click at [663, 386] on div "結帳" at bounding box center [681, 407] width 75 height 43
click at [658, 394] on button "結帳" at bounding box center [666, 400] width 37 height 21
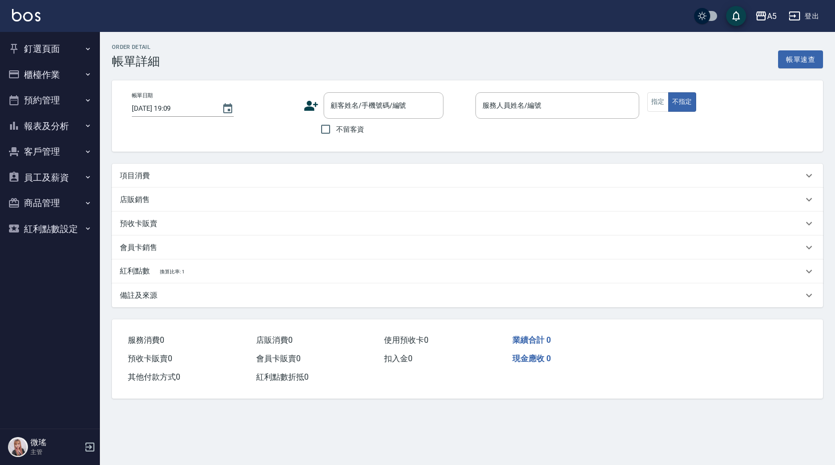
click at [294, 178] on div "項目消費" at bounding box center [461, 176] width 683 height 10
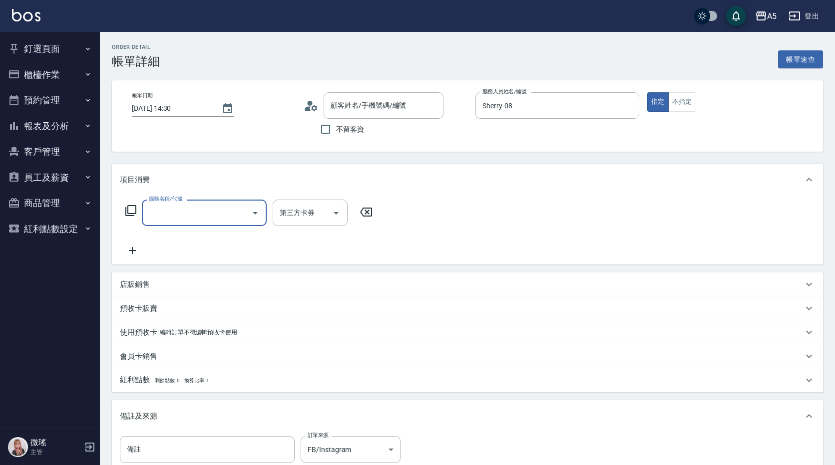
type input "2025/08/16 14:30"
type input "Sherry-08"
type input "FB/Instagram"
type input "姵姵姵姵姵/0968276631/null"
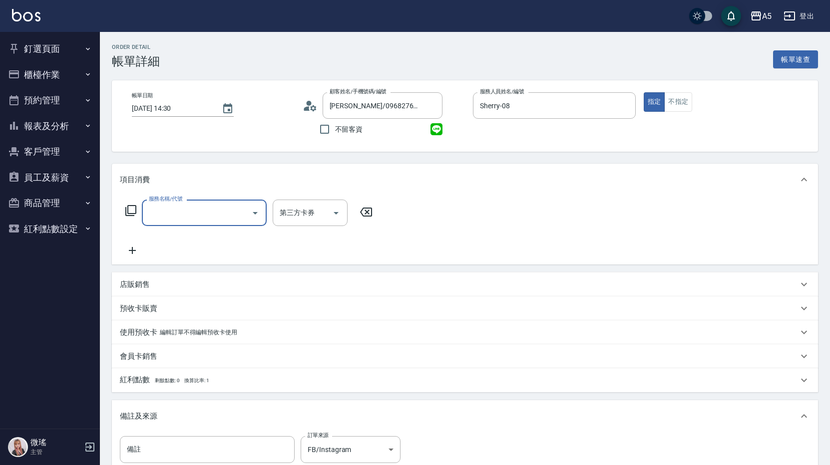
click at [198, 208] on input "服務名稱/代號" at bounding box center [196, 212] width 101 height 17
type input "居"
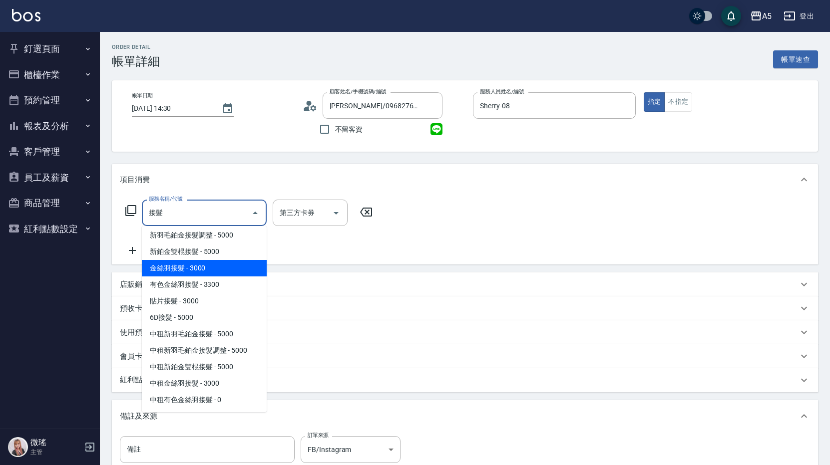
scroll to position [0, 0]
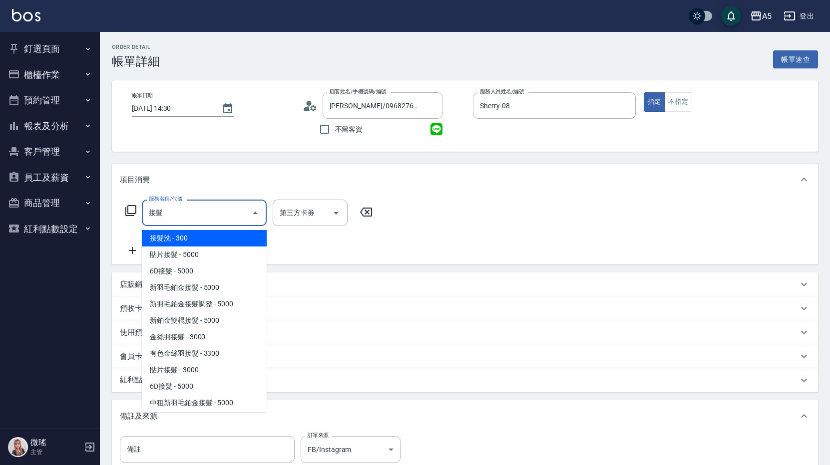
type input "接"
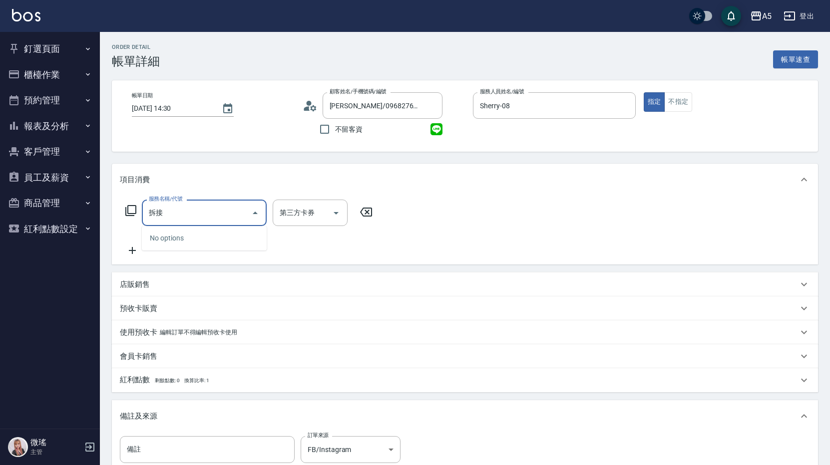
type input "拆"
type input "501"
type input "100"
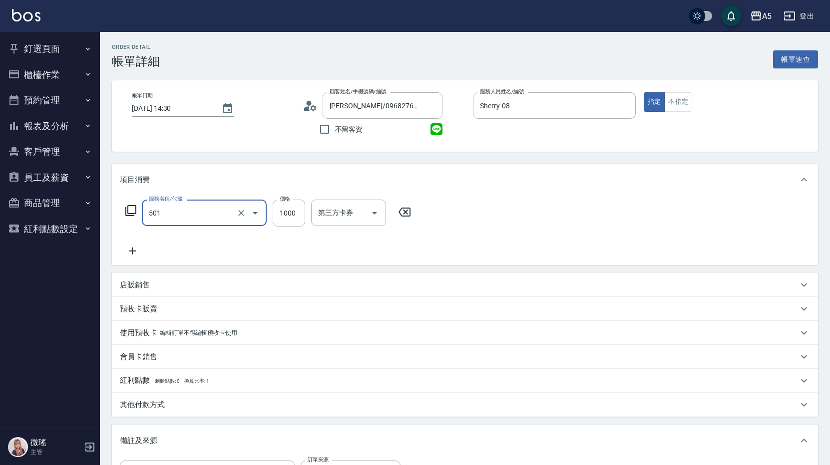
type input "染髮(501)"
type input "2"
type input "0"
type input "225"
type input "20"
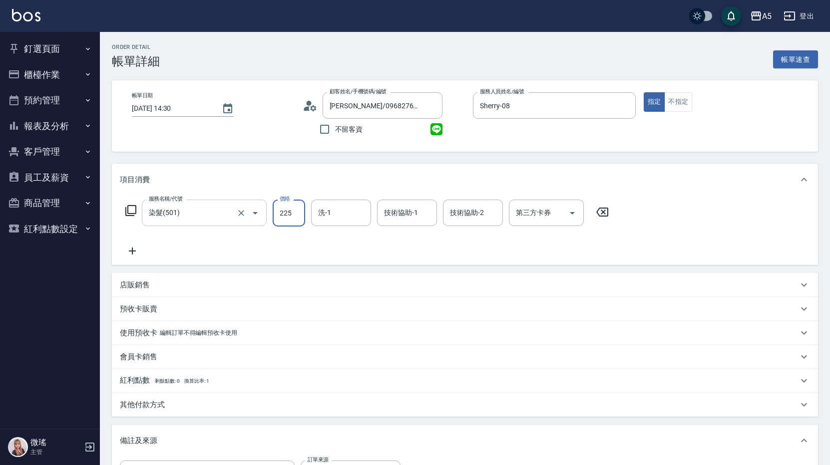
type input "2259"
type input "220"
type input "22599"
type input "2250"
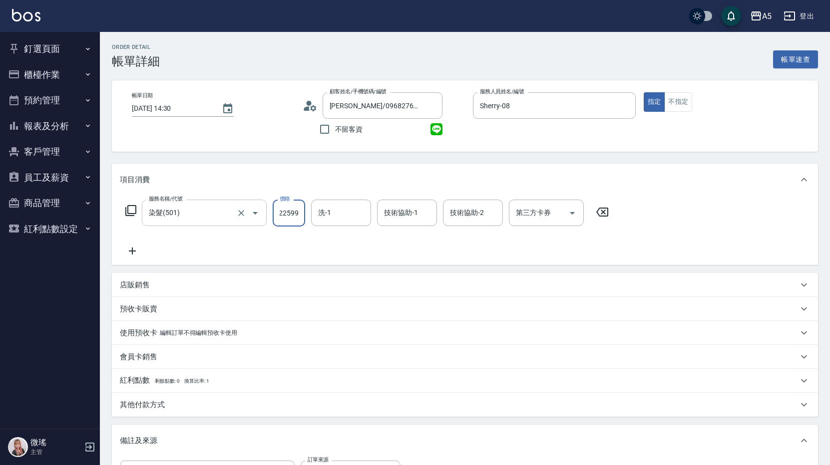
type input "2599"
type input "250"
type input "599"
type input "50"
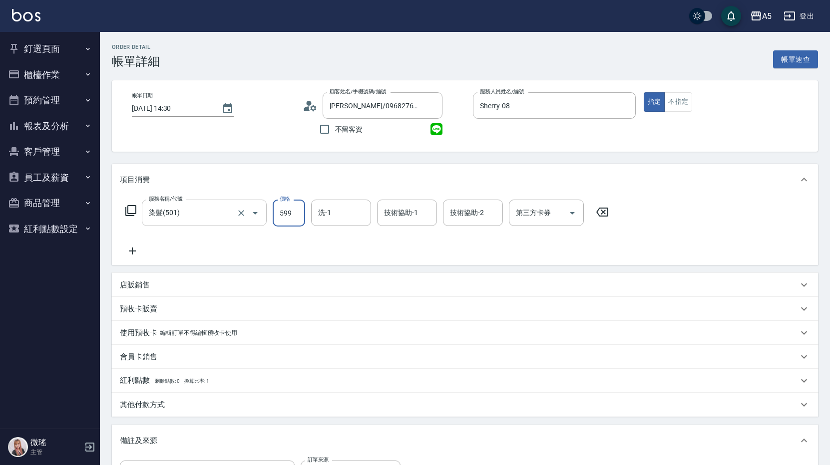
type input "3599"
type input "350"
type input "3599"
type input "Wei-09"
type input "[PERSON_NAME]-11"
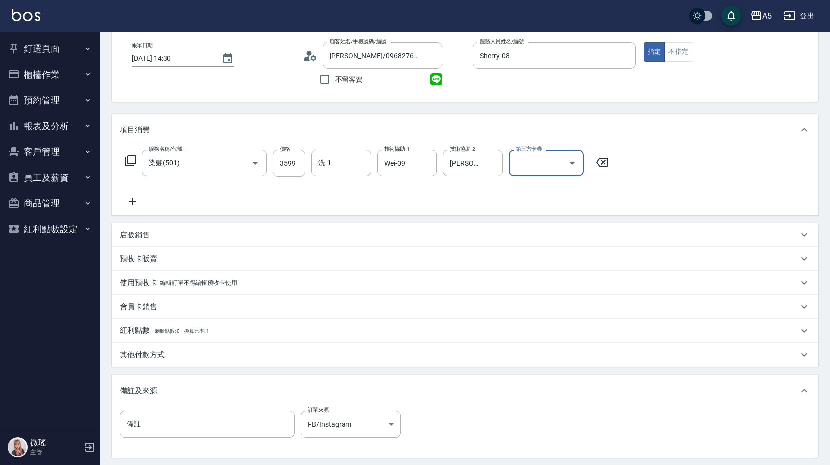
scroll to position [150, 0]
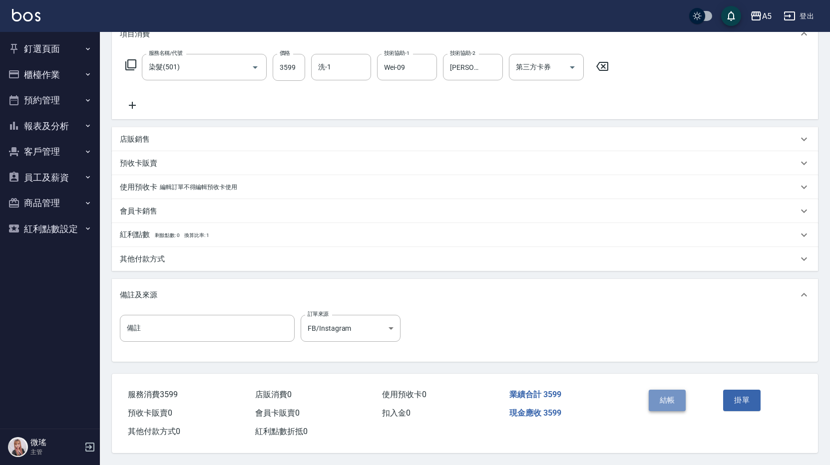
click at [677, 390] on button "結帳" at bounding box center [666, 400] width 37 height 21
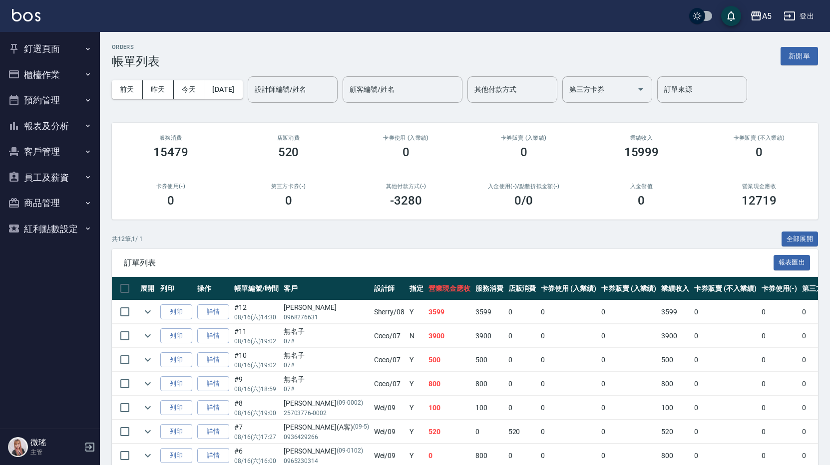
drag, startPoint x: 814, startPoint y: 286, endPoint x: 834, endPoint y: 436, distance: 151.1
click at [43, 50] on button "釘選頁面" at bounding box center [50, 49] width 92 height 26
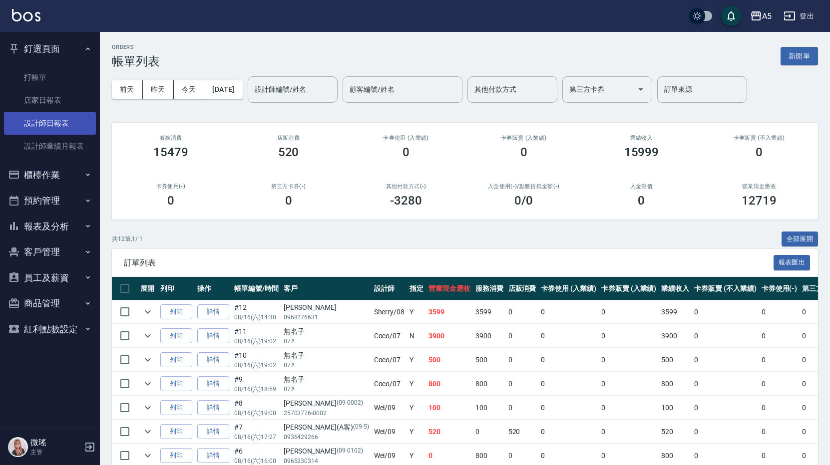
click at [63, 120] on link "設計師日報表" at bounding box center [50, 123] width 92 height 23
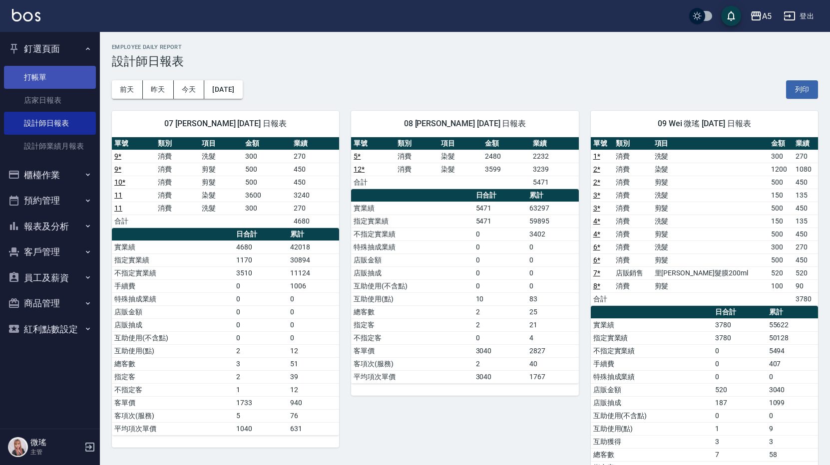
click at [57, 75] on link "打帳單" at bounding box center [50, 77] width 92 height 23
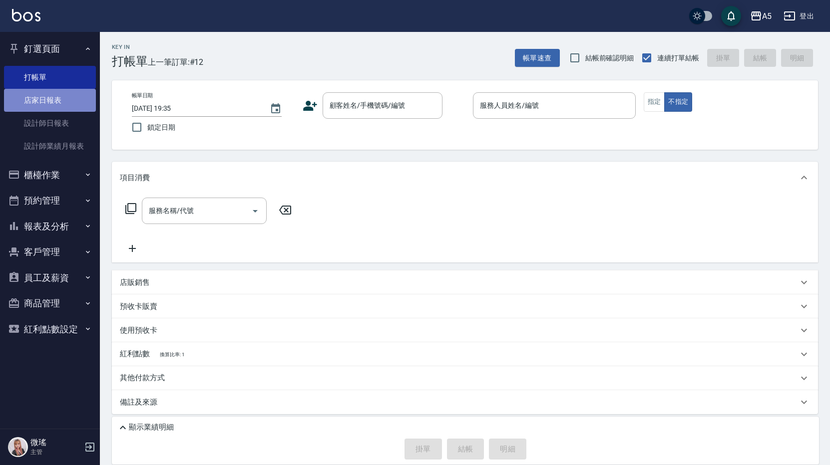
click at [25, 97] on link "店家日報表" at bounding box center [50, 100] width 92 height 23
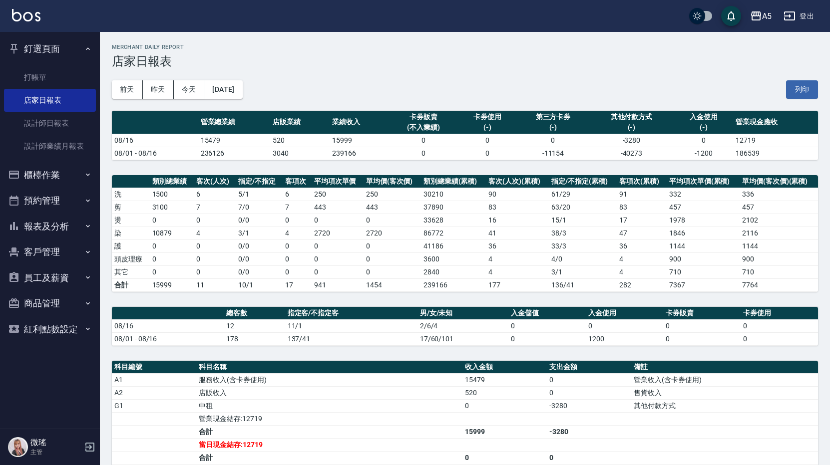
scroll to position [169, 0]
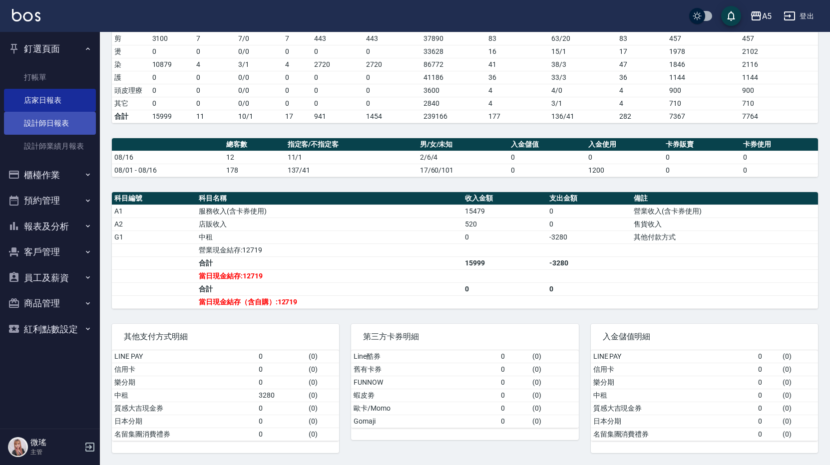
click at [72, 118] on link "設計師日報表" at bounding box center [50, 123] width 92 height 23
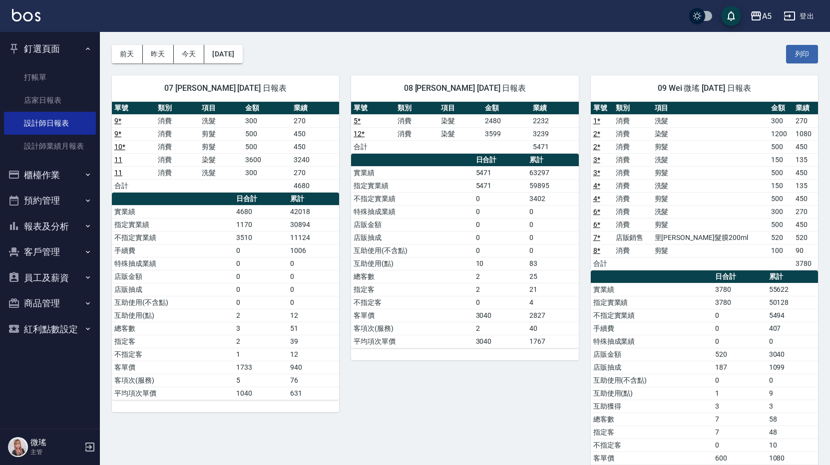
scroll to position [50, 0]
